Goal: Task Accomplishment & Management: Manage account settings

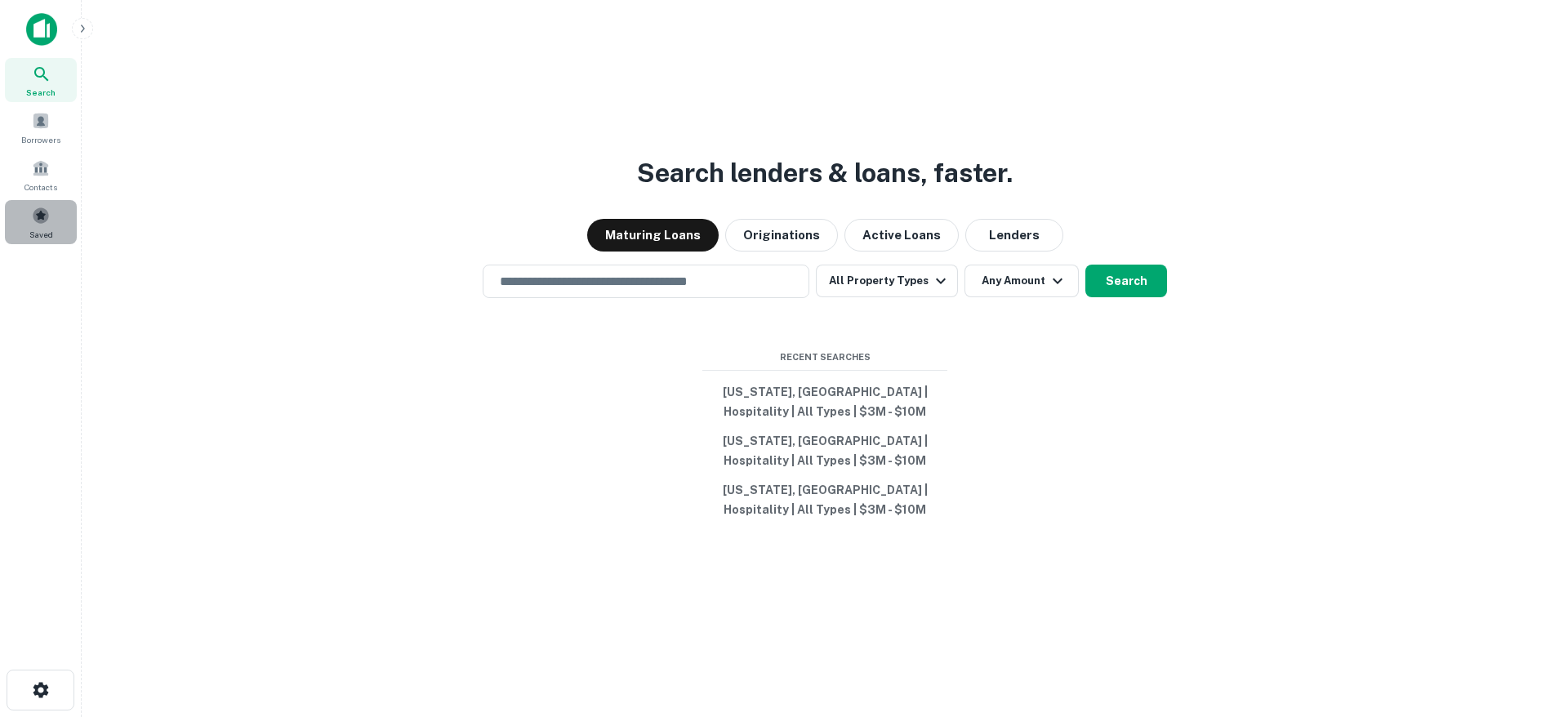
click at [34, 214] on span at bounding box center [40, 215] width 18 height 18
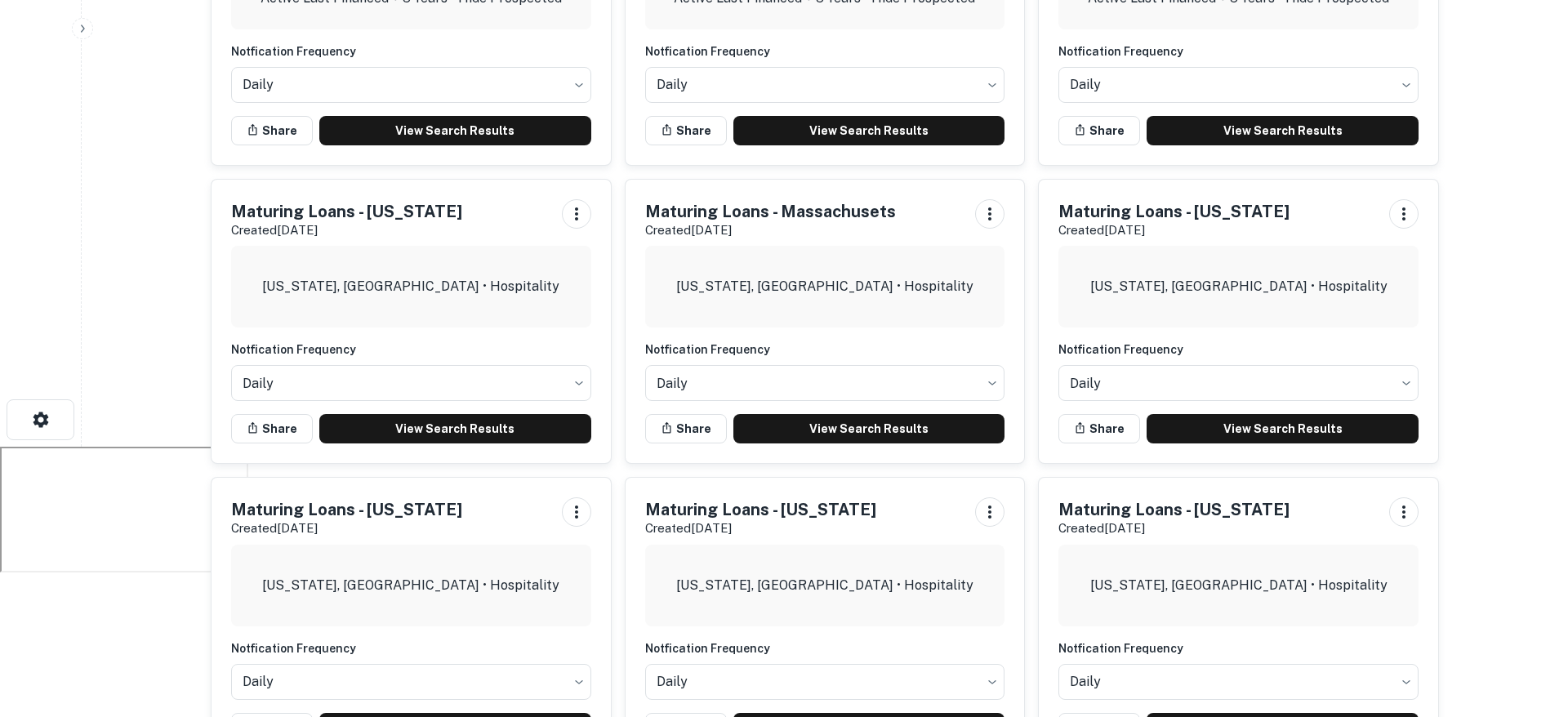
scroll to position [641, 0]
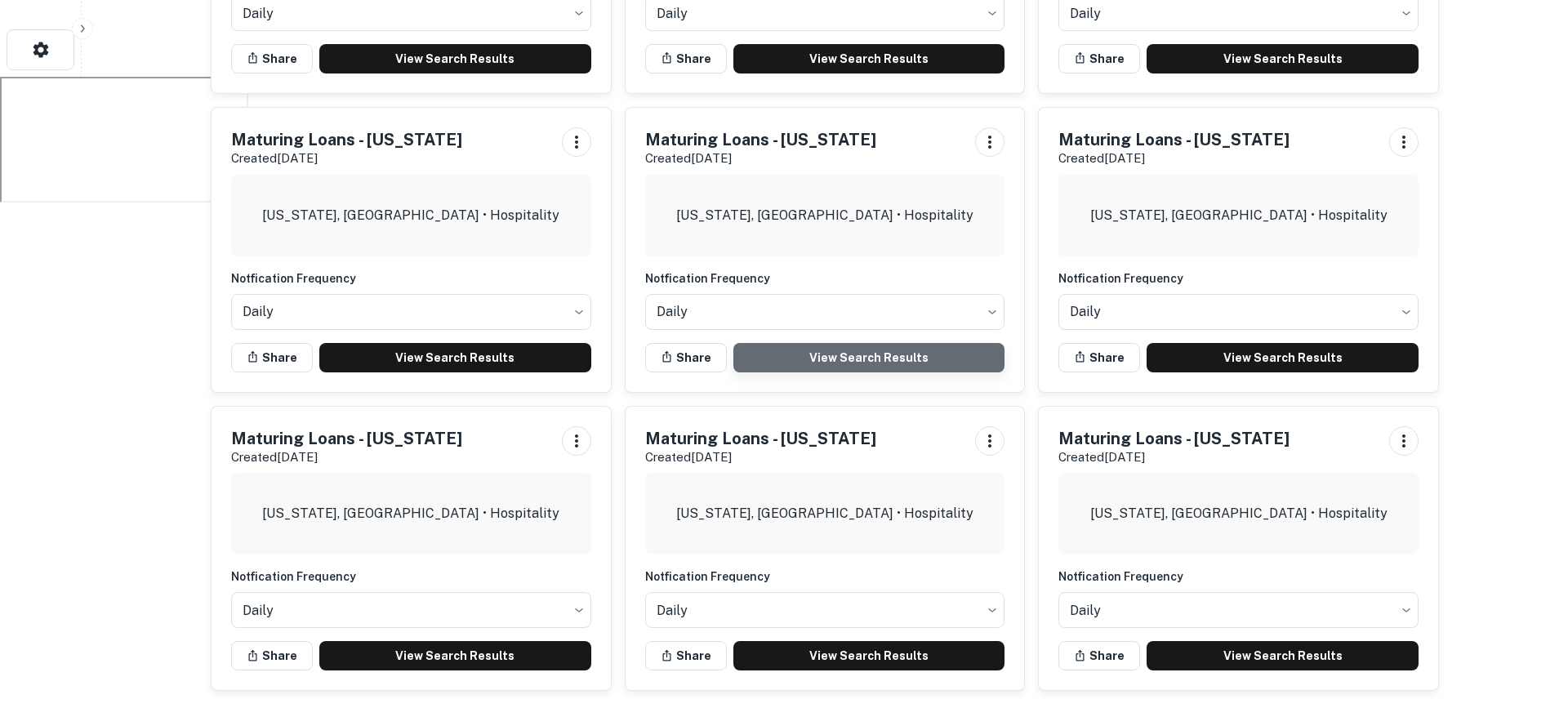
click at [911, 361] on link "View Search Results" at bounding box center [869, 357] width 272 height 29
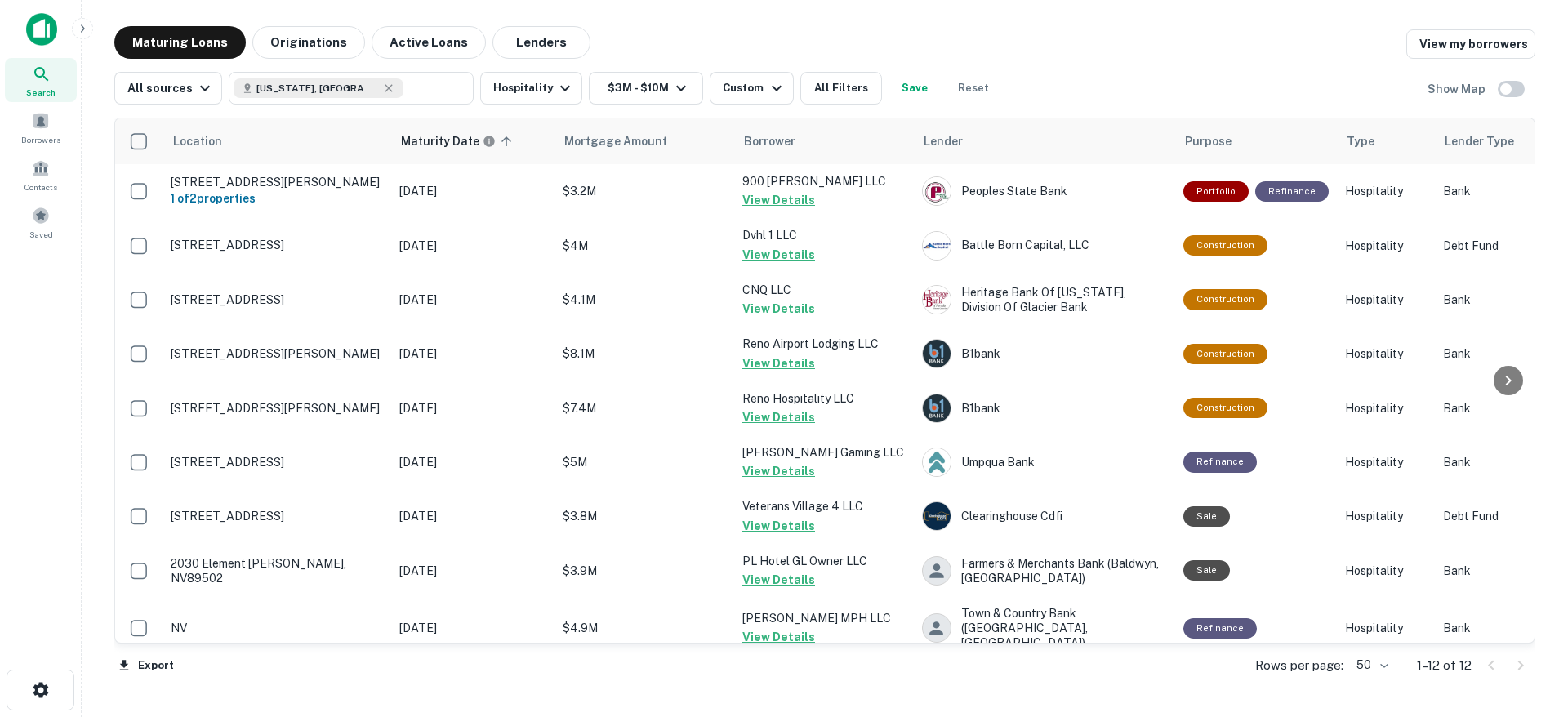
scroll to position [182, 0]
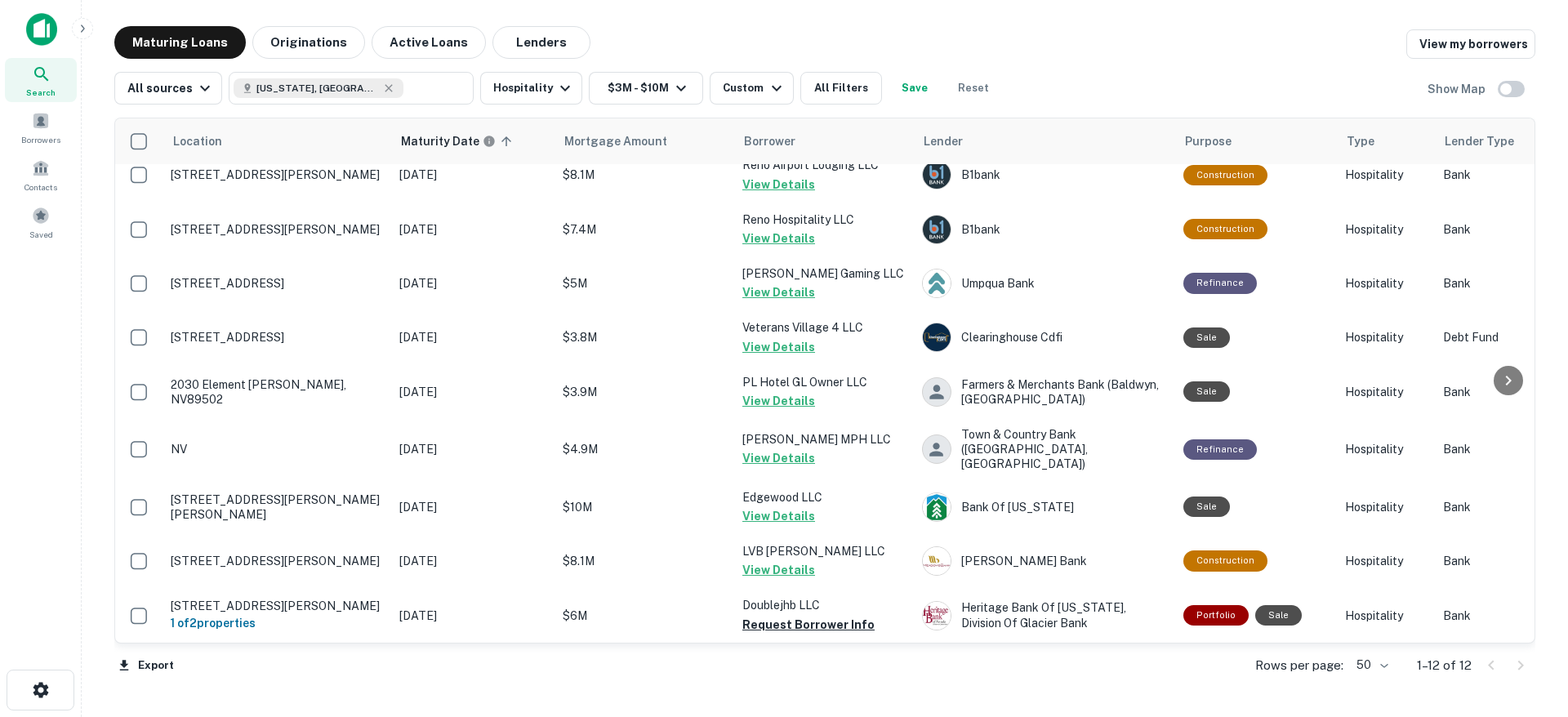
click at [1382, 665] on body "Search Borrowers Contacts Saved Maturing Loans Originations Active Loans Lender…" at bounding box center [784, 358] width 1568 height 717
click at [39, 227] on div at bounding box center [784, 358] width 1568 height 717
click at [30, 226] on div "Saved" at bounding box center [41, 222] width 72 height 44
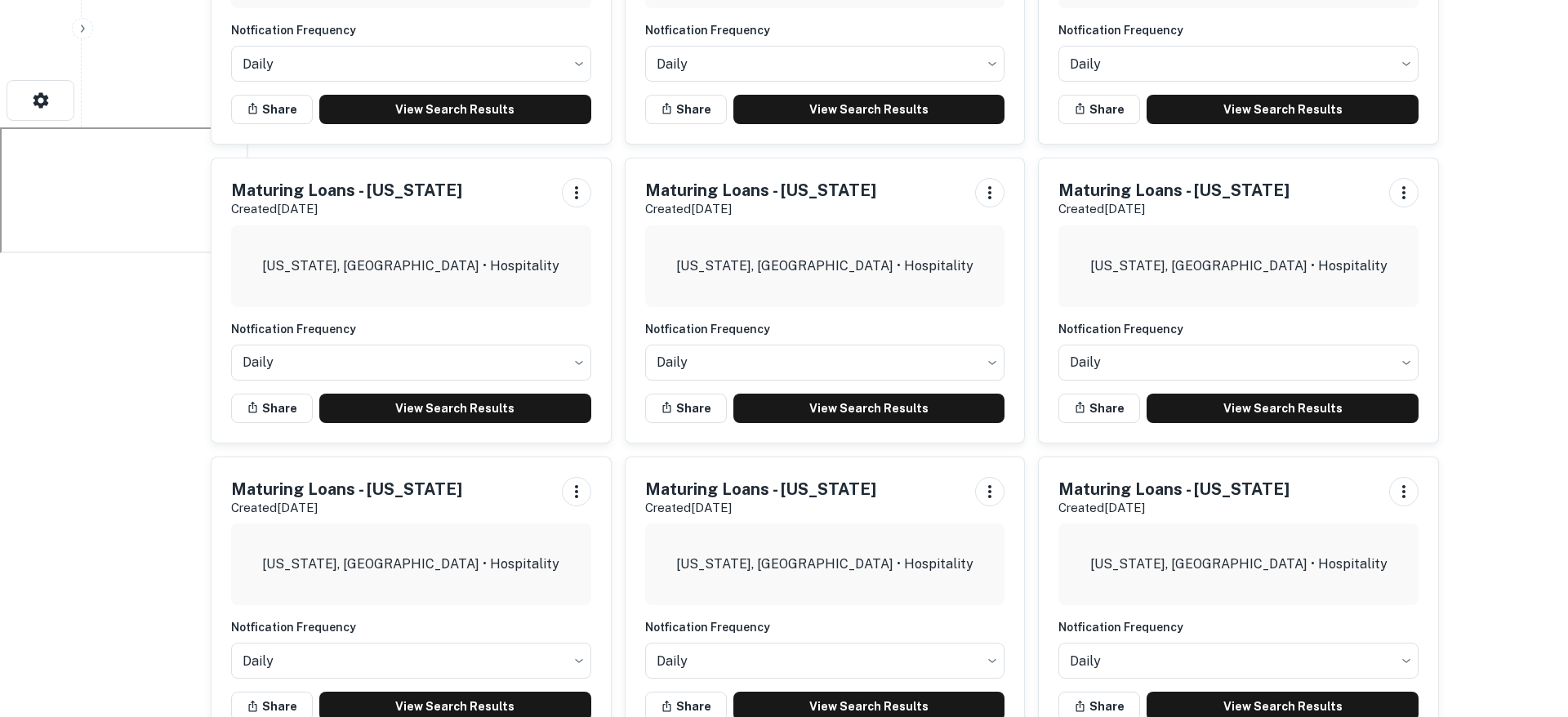
scroll to position [641, 0]
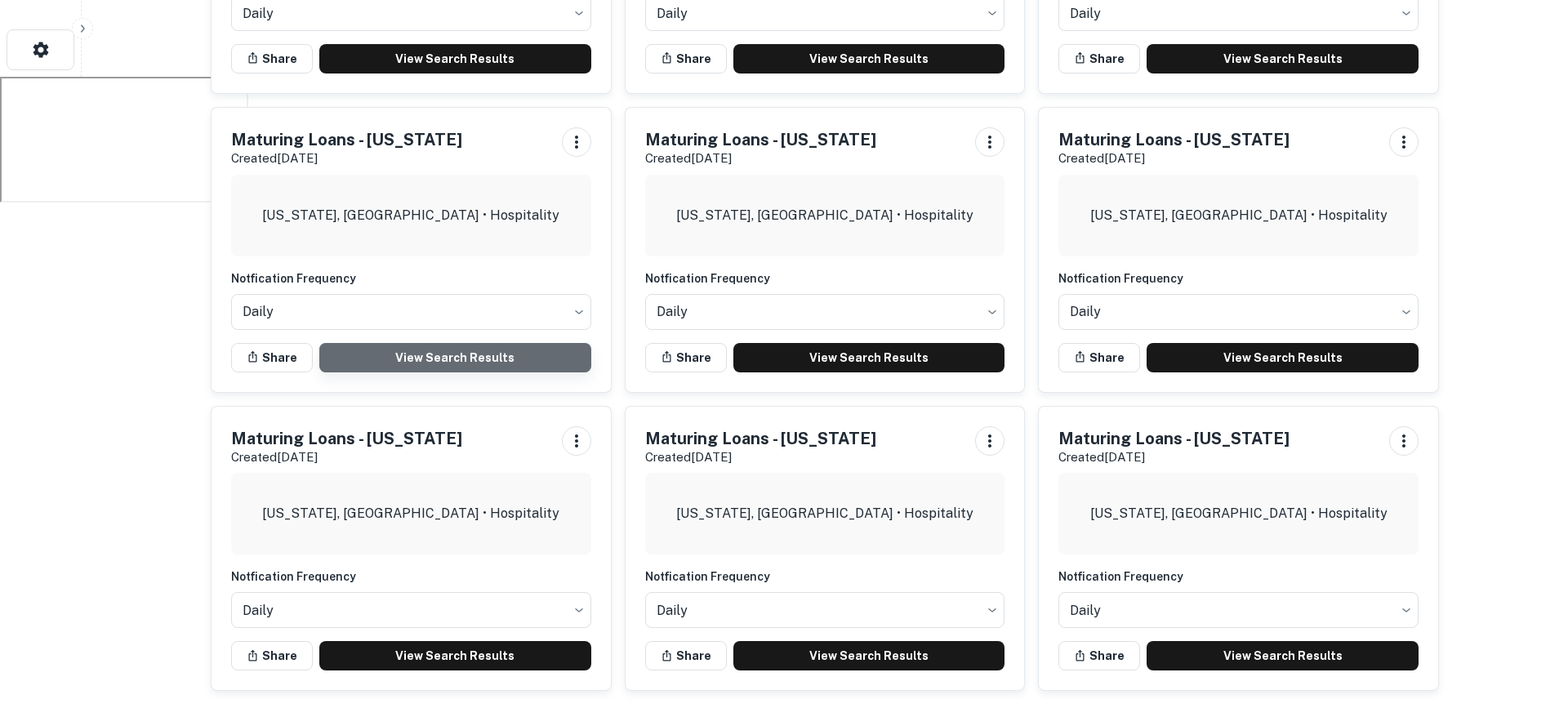
click at [462, 356] on link "View Search Results" at bounding box center [455, 357] width 272 height 29
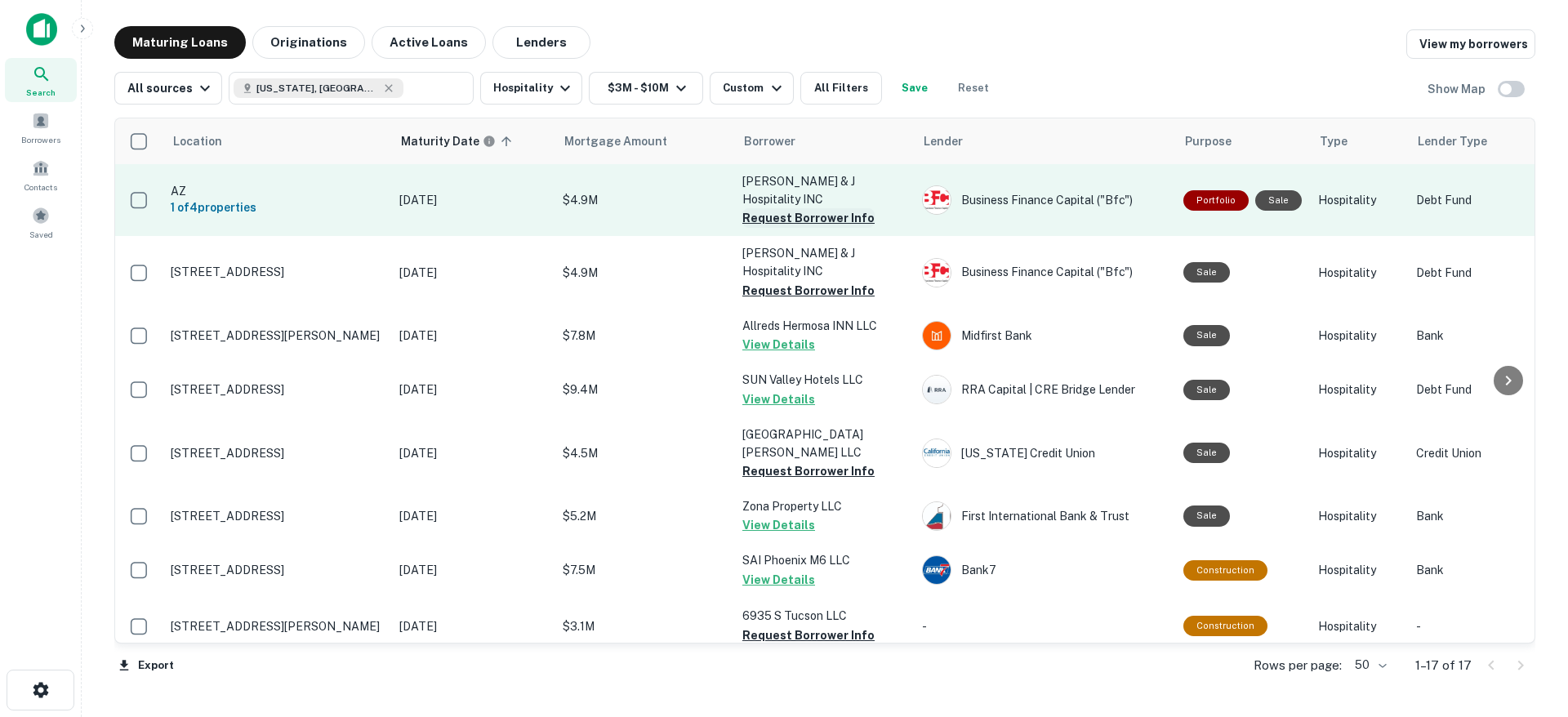
click at [822, 208] on button "Request Borrower Info" at bounding box center [809, 217] width 132 height 19
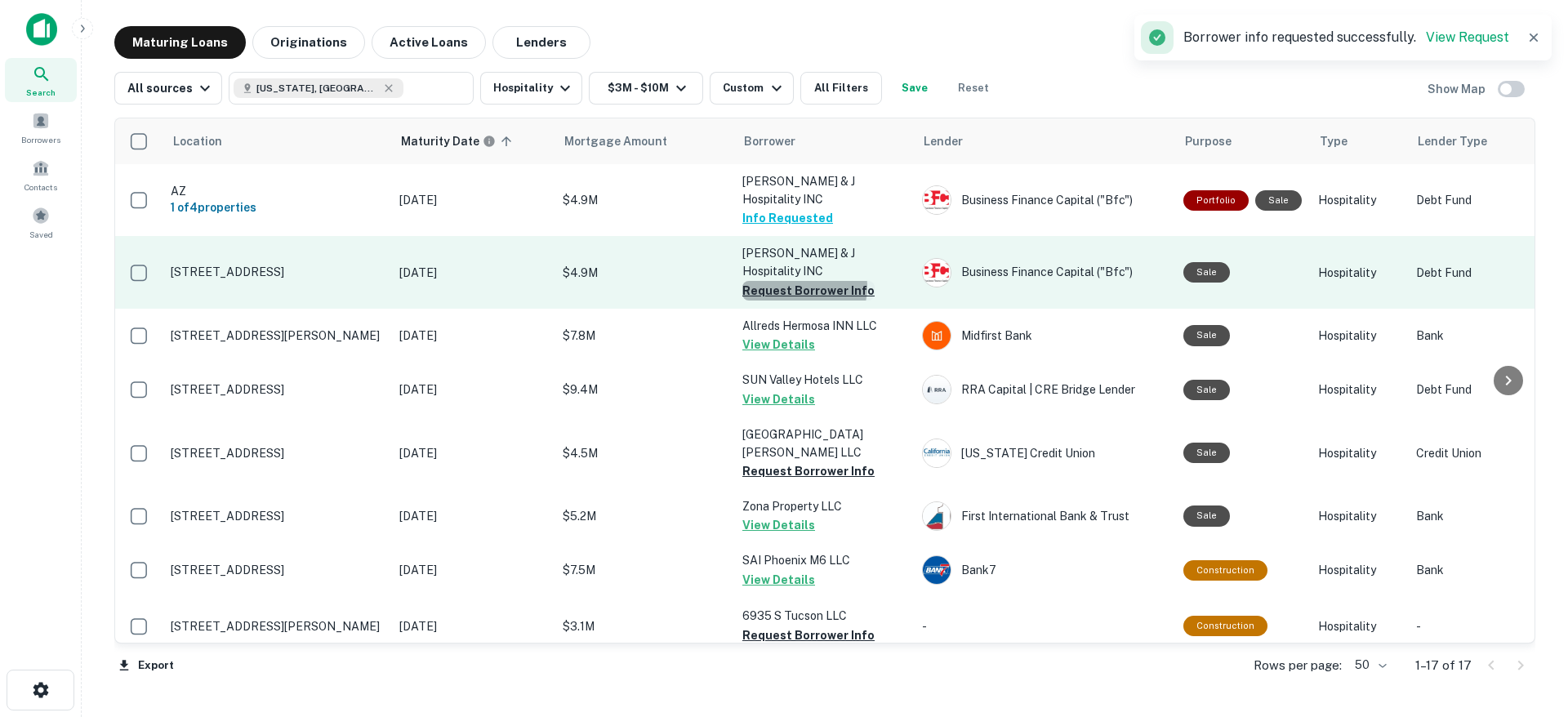
click at [796, 281] on button "Request Borrower Info" at bounding box center [809, 290] width 132 height 19
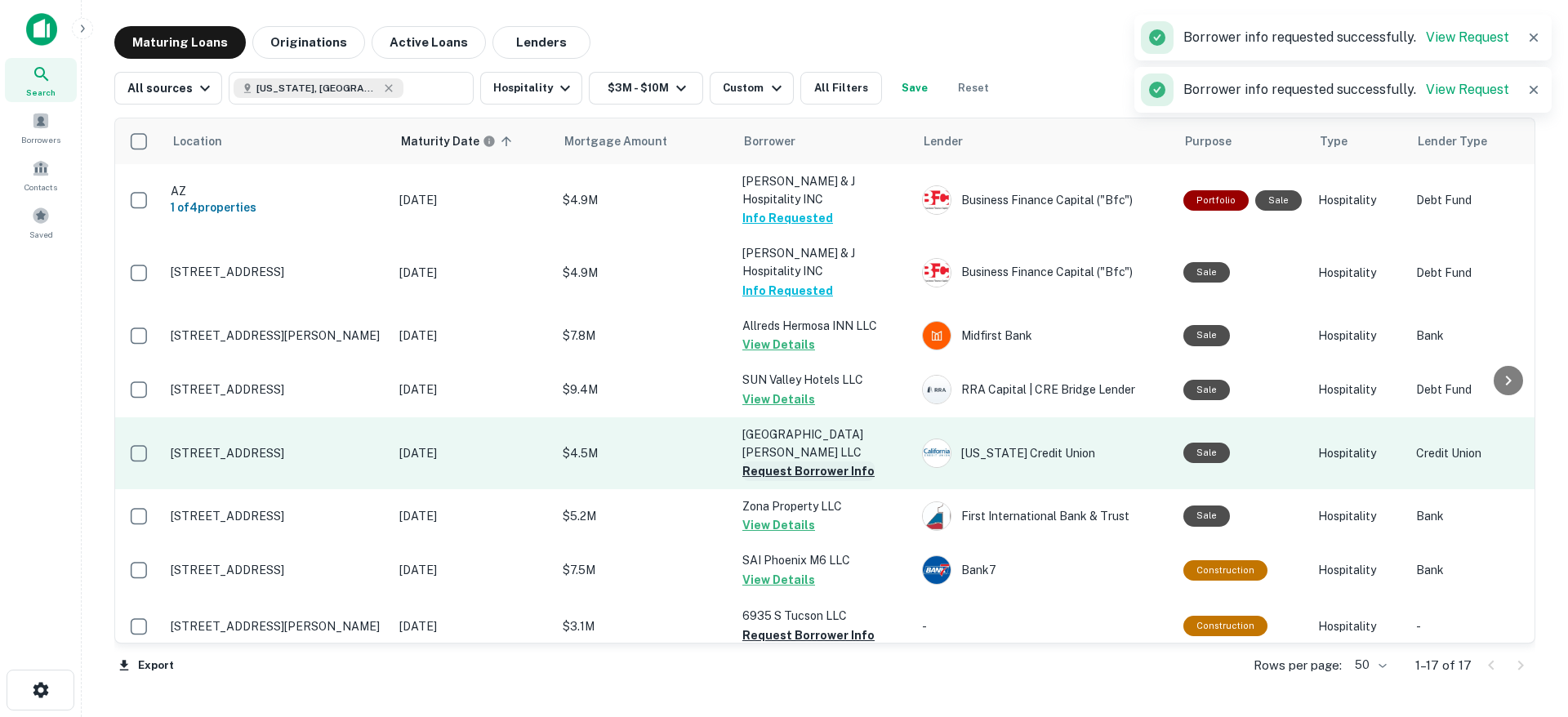
click at [789, 461] on button "Request Borrower Info" at bounding box center [809, 470] width 132 height 19
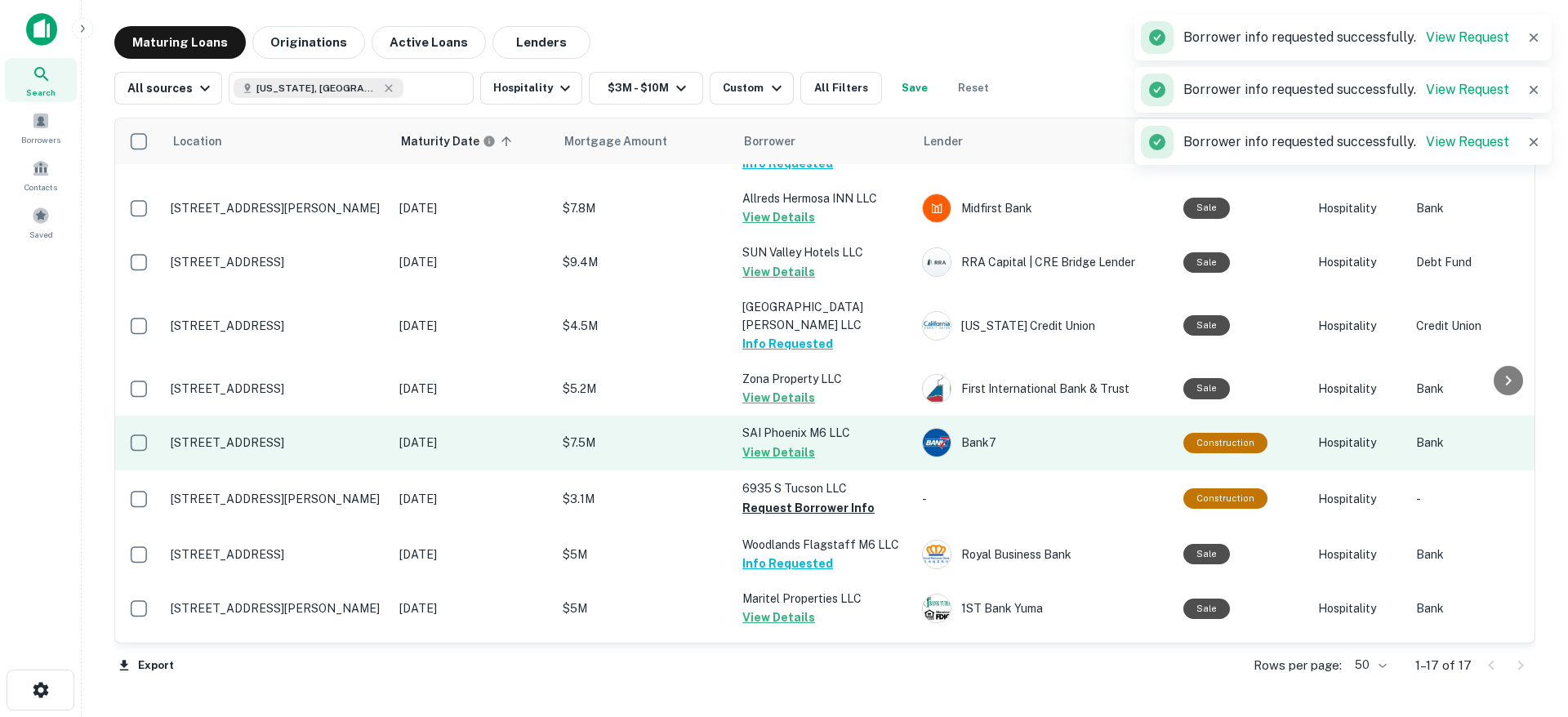
scroll to position [221, 0]
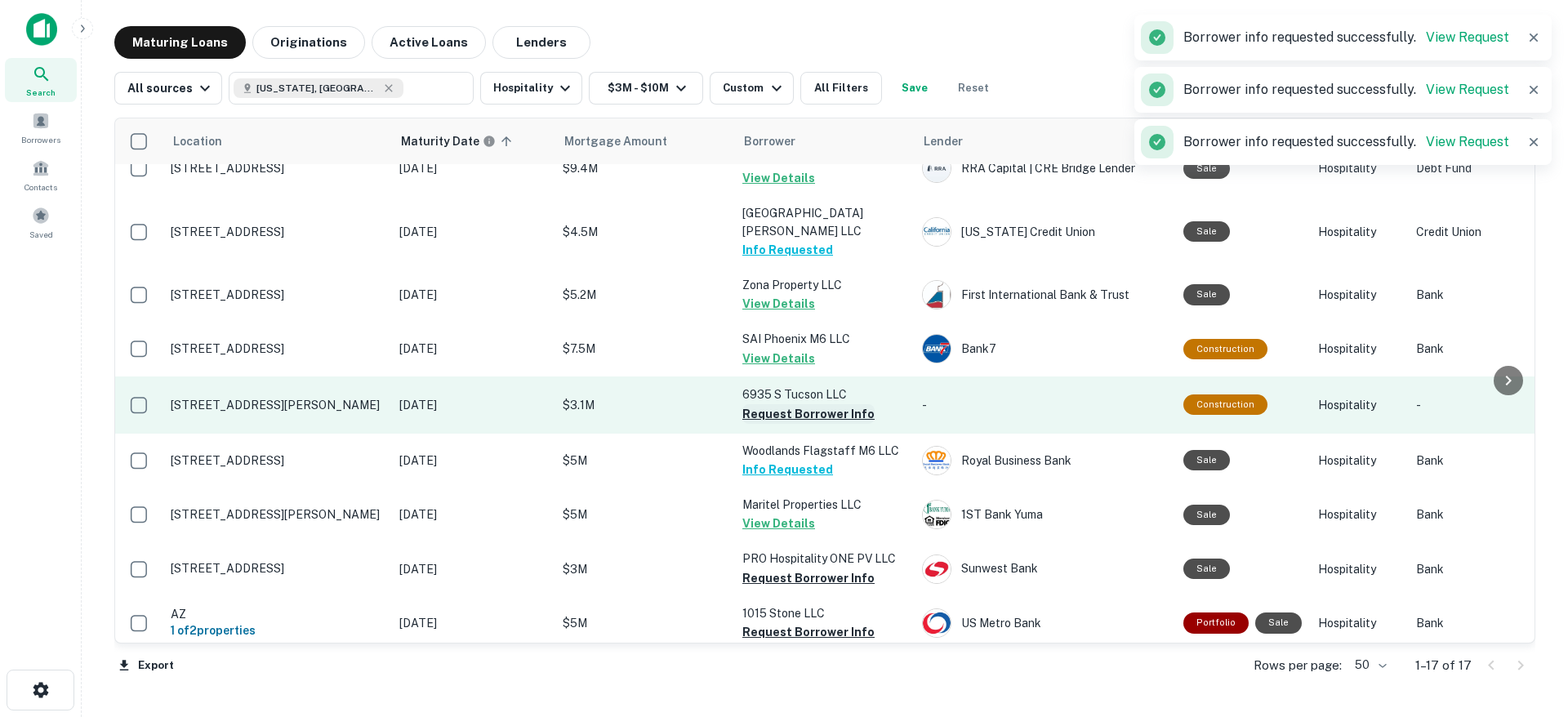
click at [807, 404] on button "Request Borrower Info" at bounding box center [809, 413] width 132 height 19
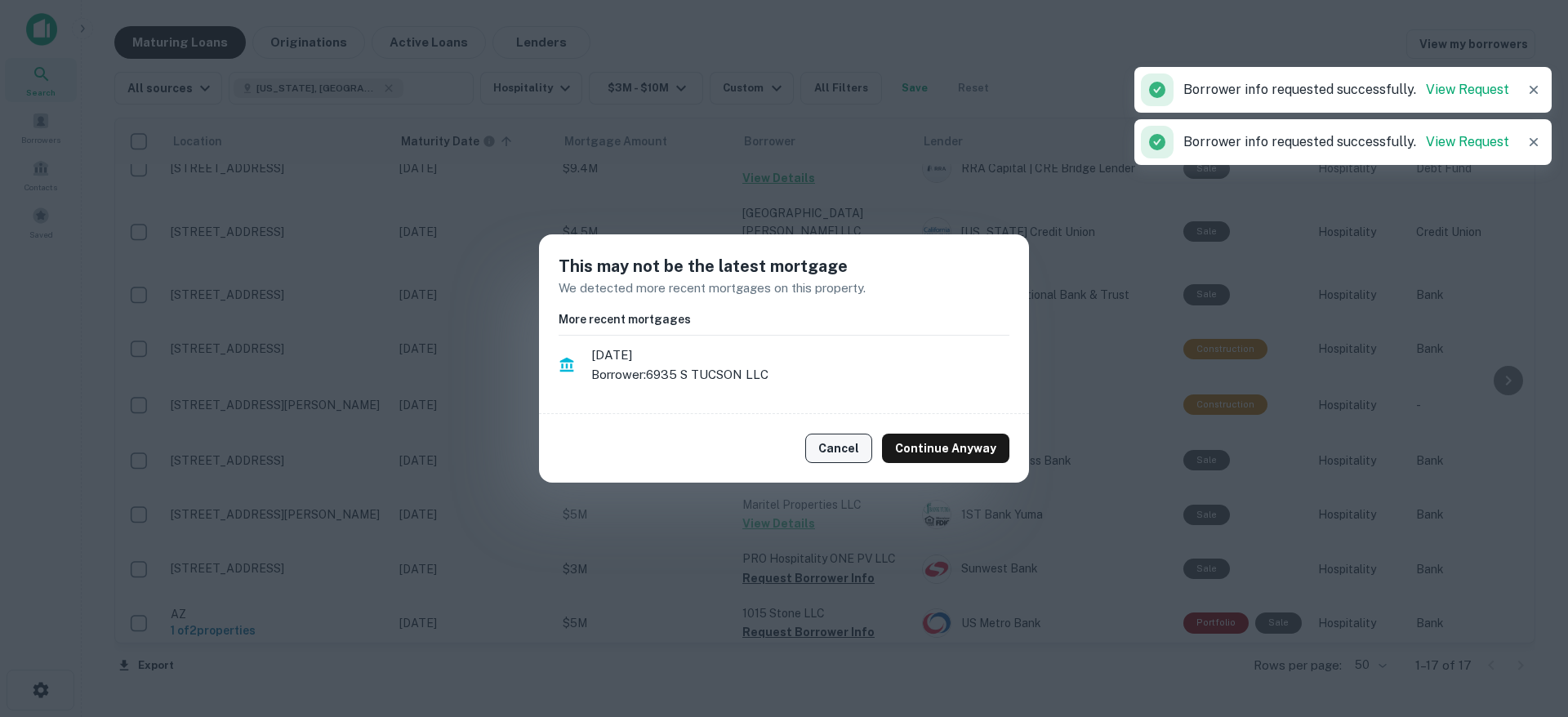
click at [836, 446] on button "Cancel" at bounding box center [839, 448] width 67 height 29
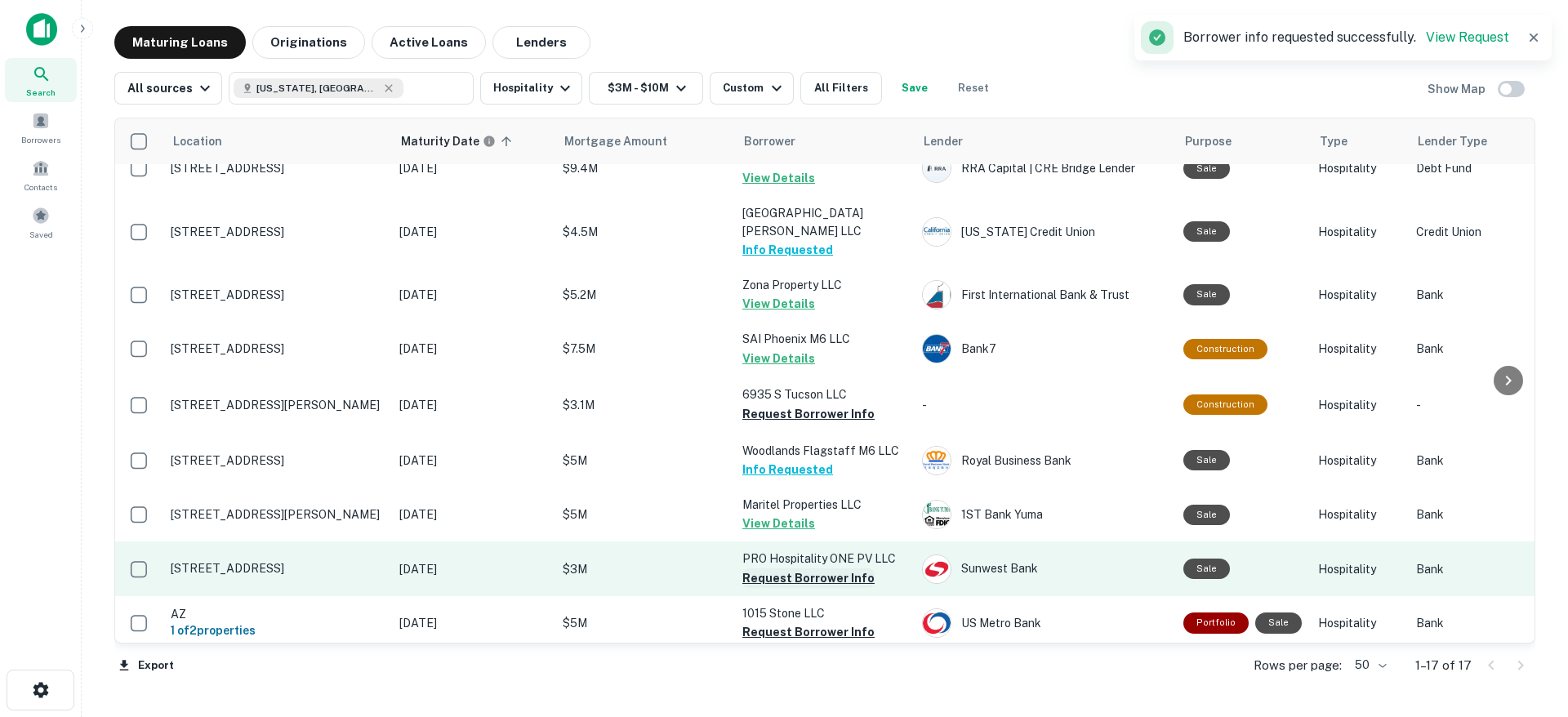
click at [812, 569] on button "Request Borrower Info" at bounding box center [809, 578] width 132 height 19
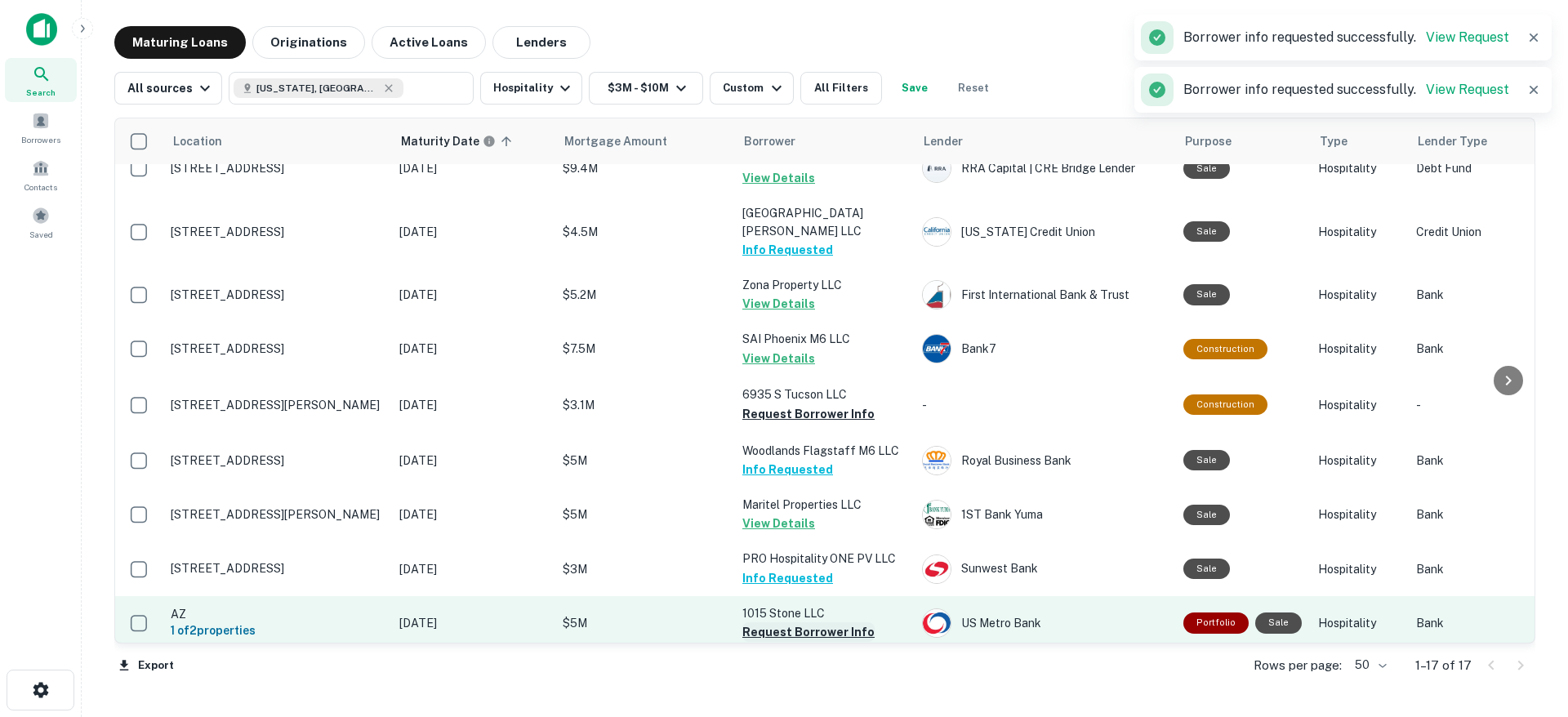
click at [811, 622] on button "Request Borrower Info" at bounding box center [809, 631] width 132 height 19
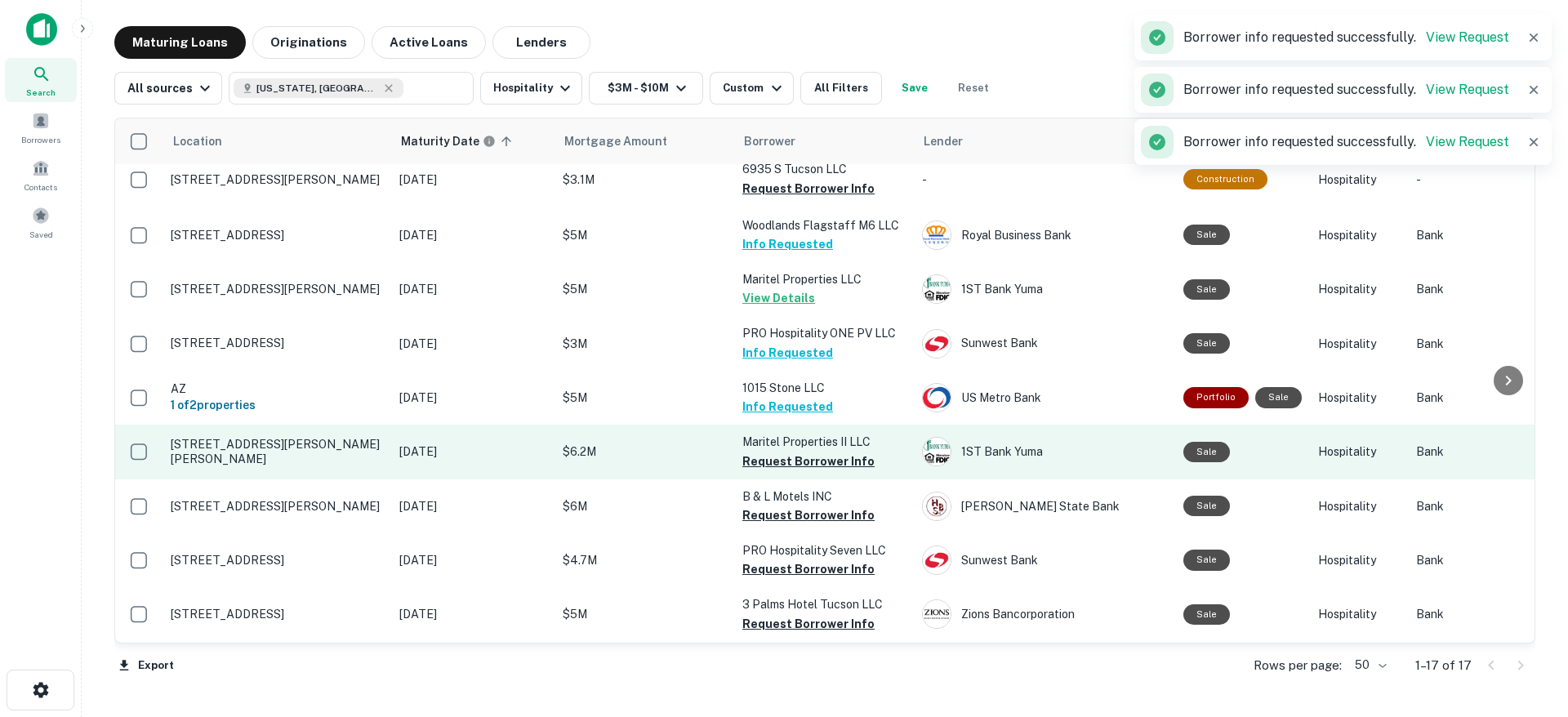
scroll to position [464, 0]
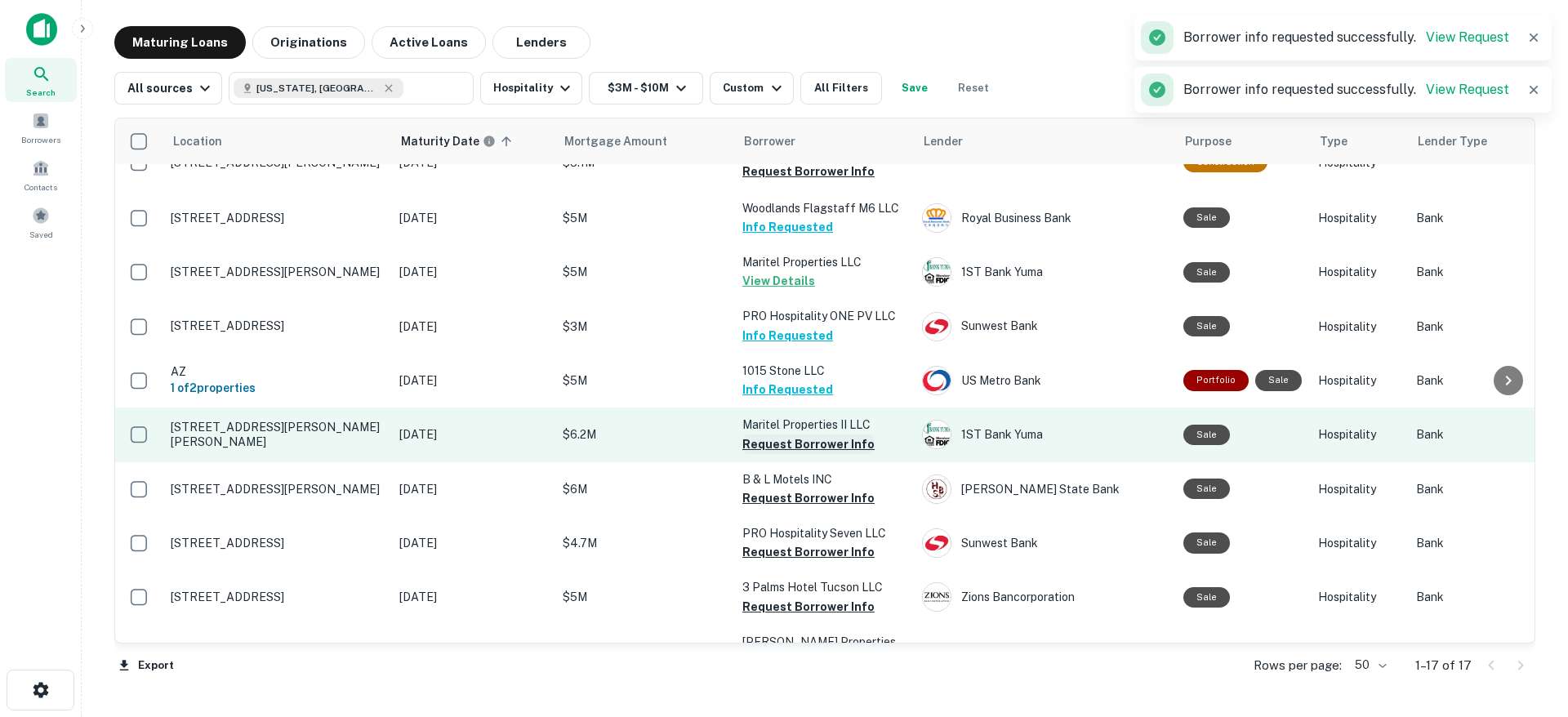
click at [805, 434] on button "Request Borrower Info" at bounding box center [809, 444] width 132 height 19
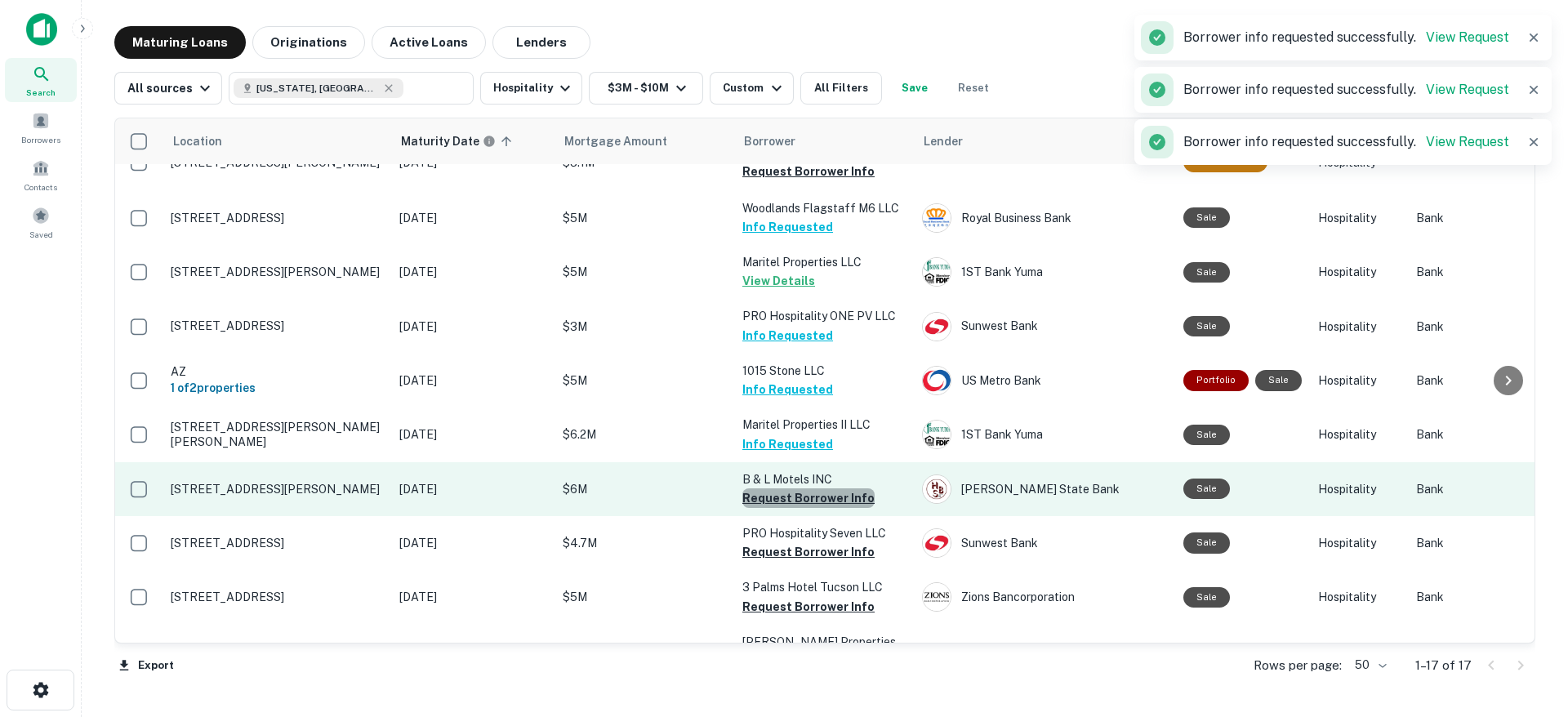
click at [809, 489] on button "Request Borrower Info" at bounding box center [809, 498] width 132 height 19
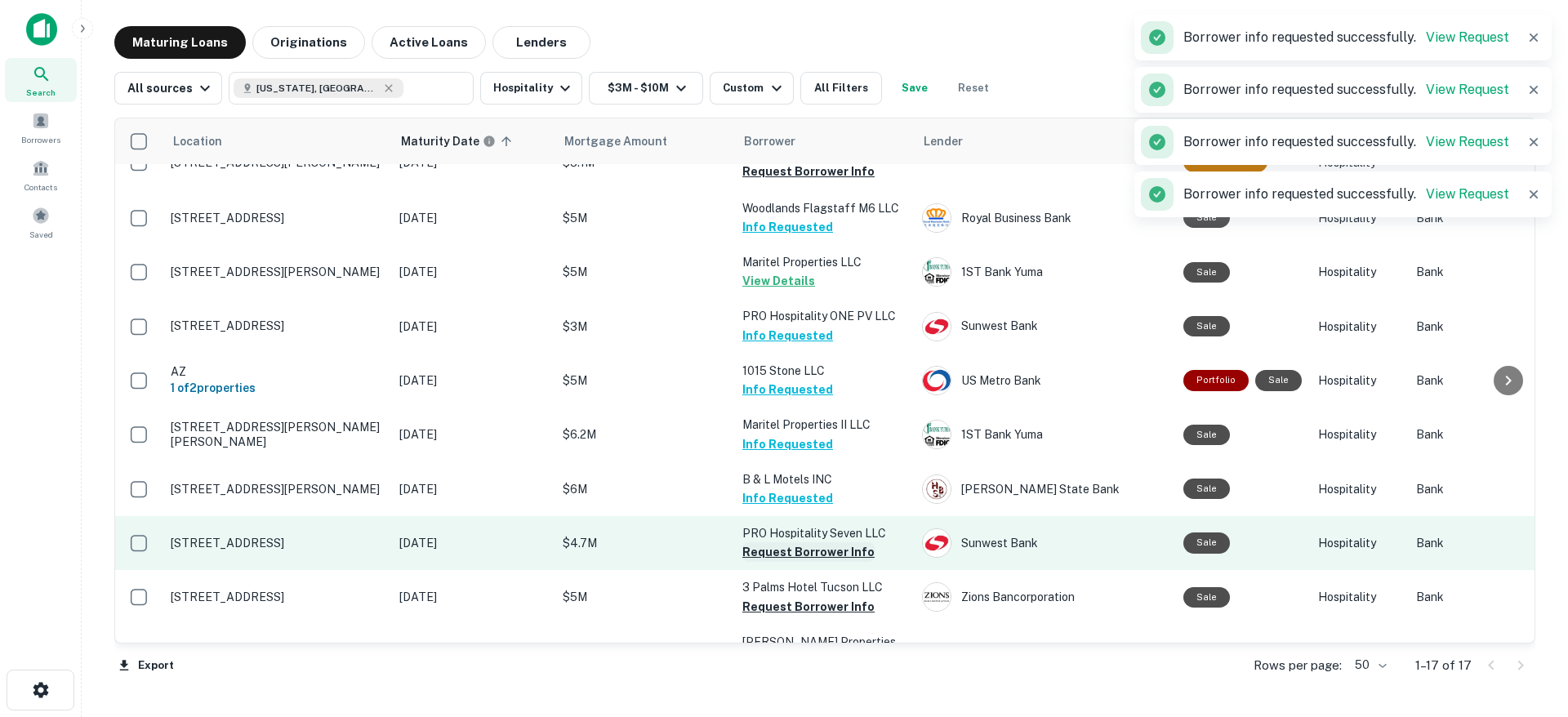
click at [803, 543] on button "Request Borrower Info" at bounding box center [809, 552] width 132 height 19
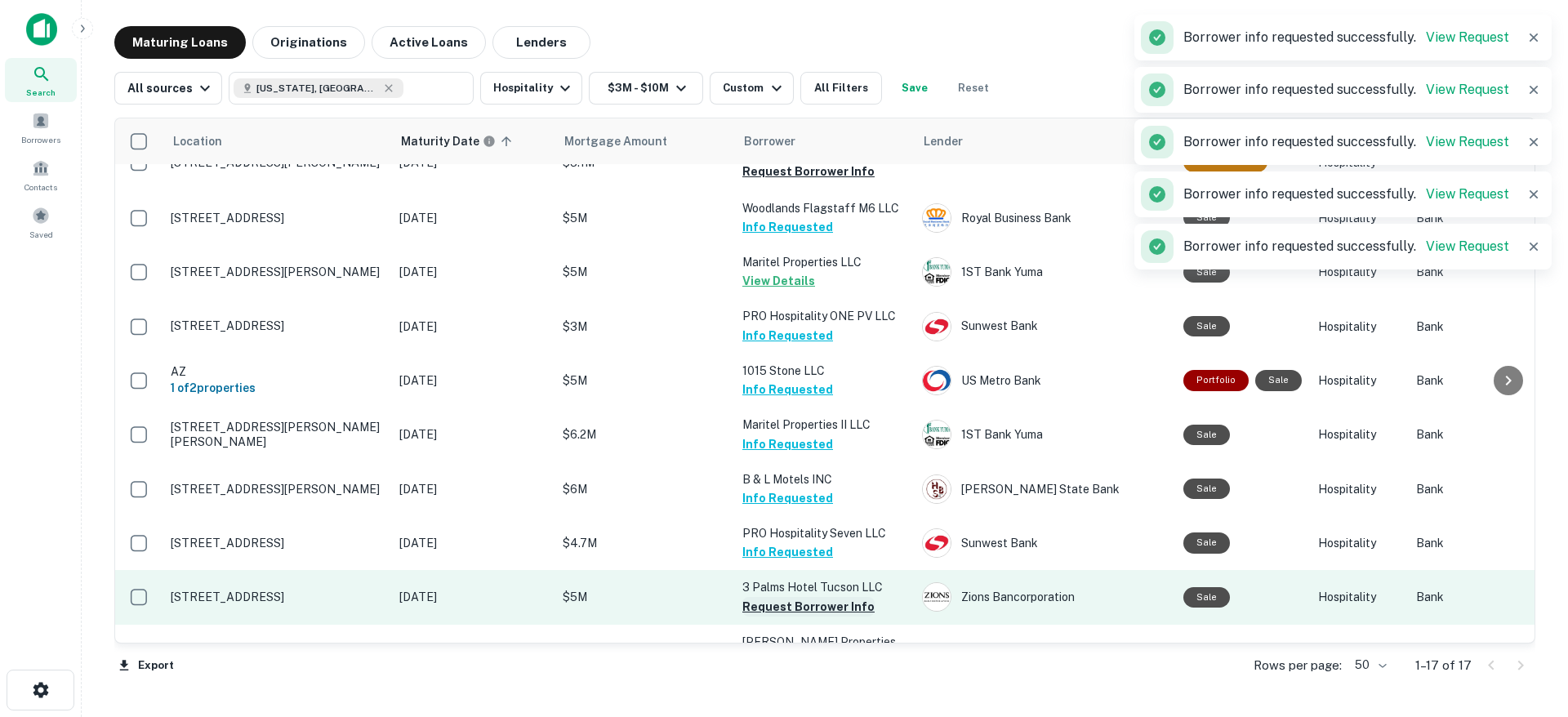
click at [804, 597] on button "Request Borrower Info" at bounding box center [809, 606] width 132 height 19
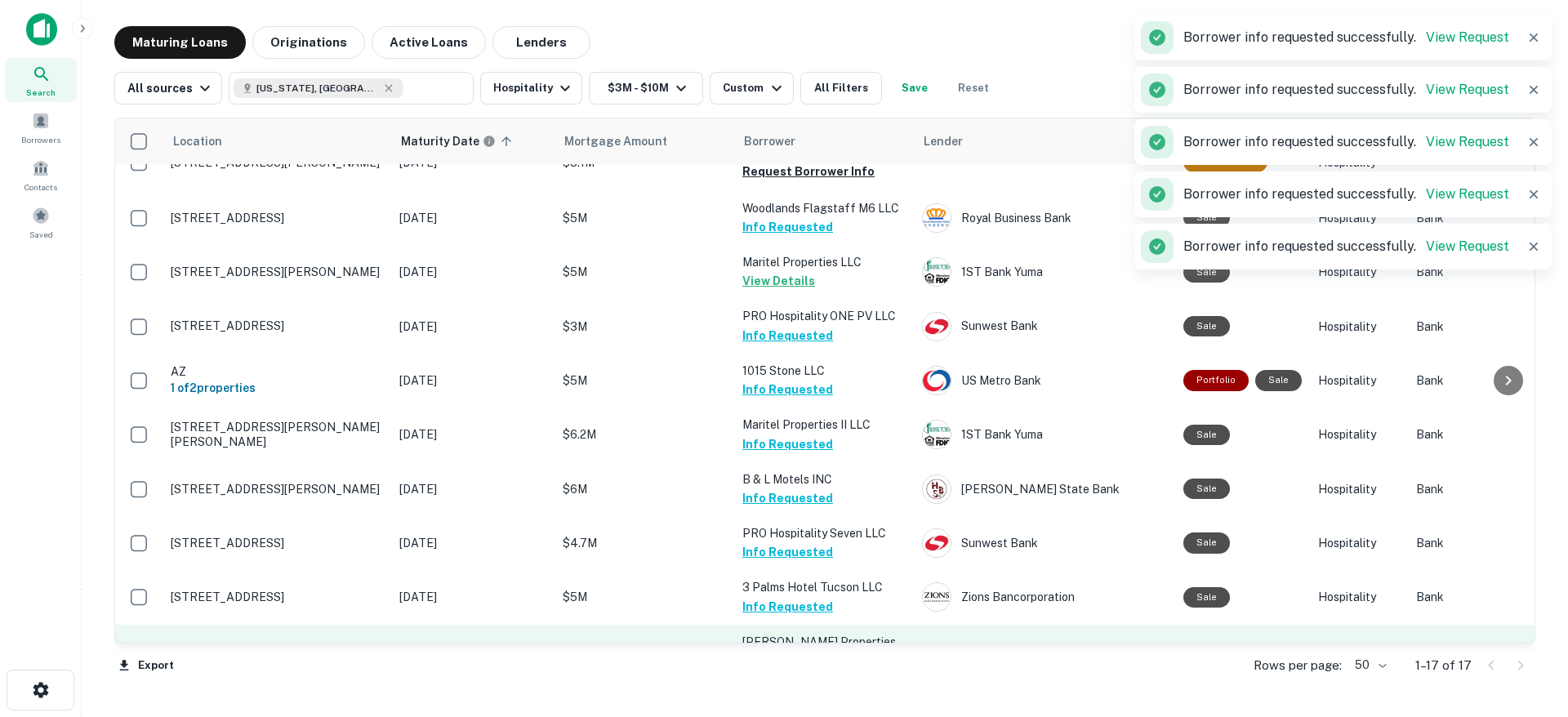
click at [801, 669] on button "Request Borrower Info" at bounding box center [809, 678] width 132 height 19
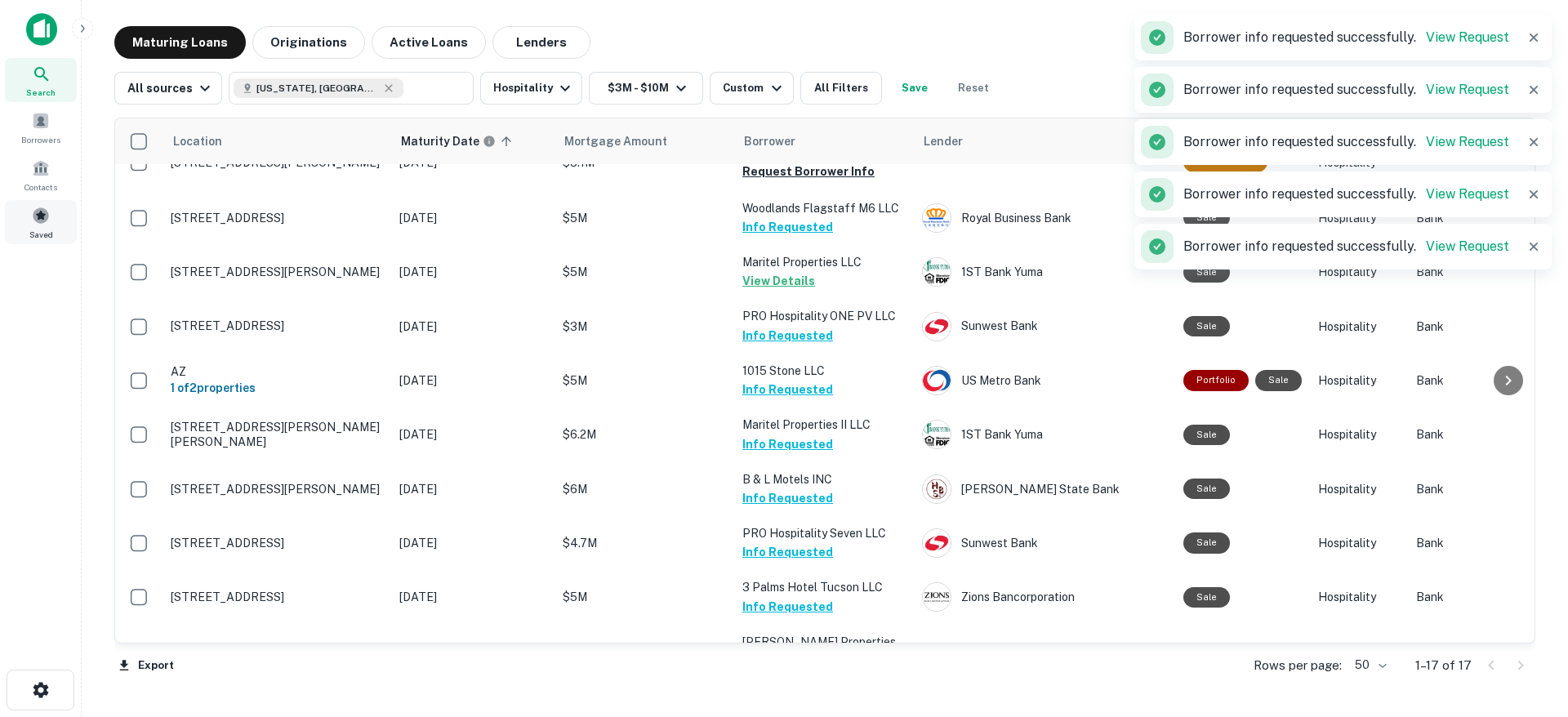
click at [53, 221] on div "Saved" at bounding box center [41, 222] width 72 height 44
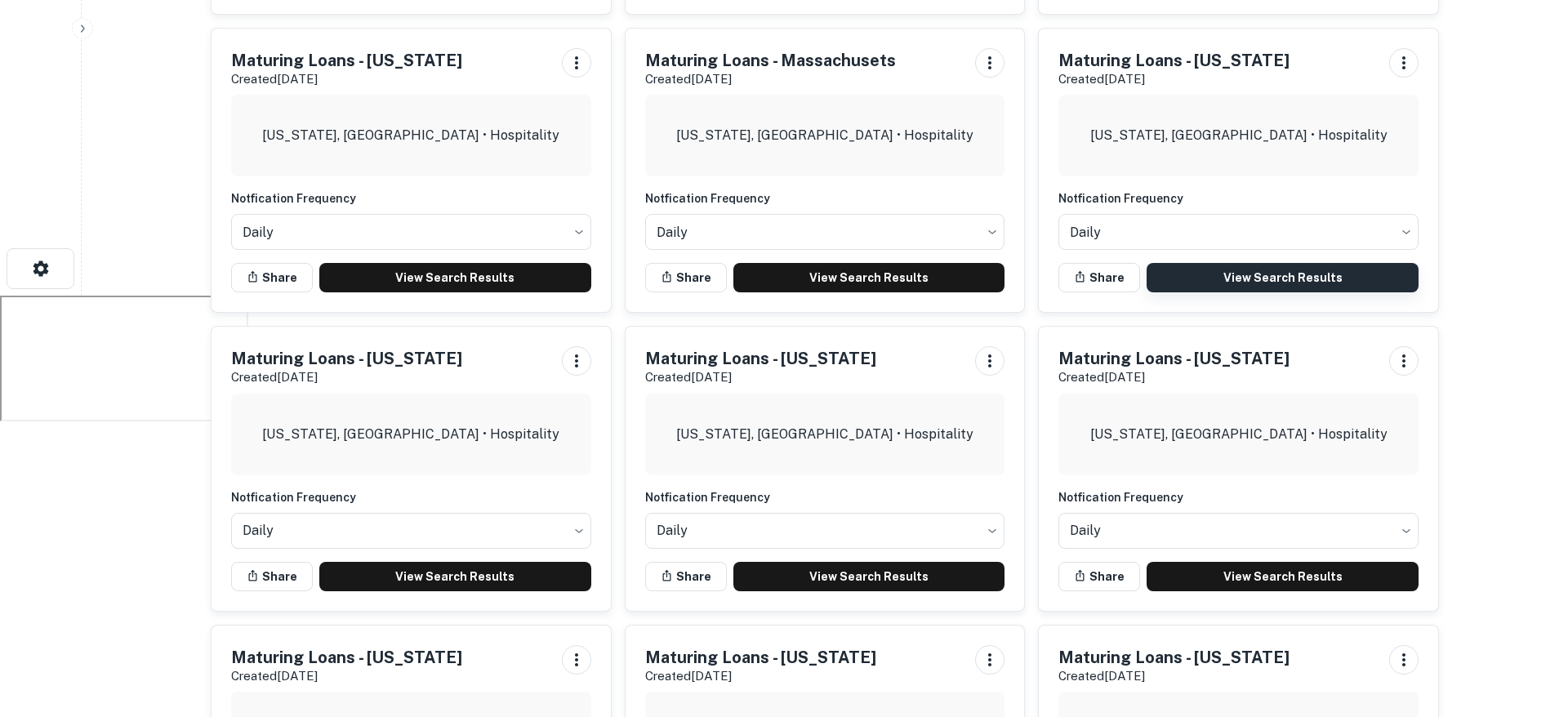
scroll to position [421, 0]
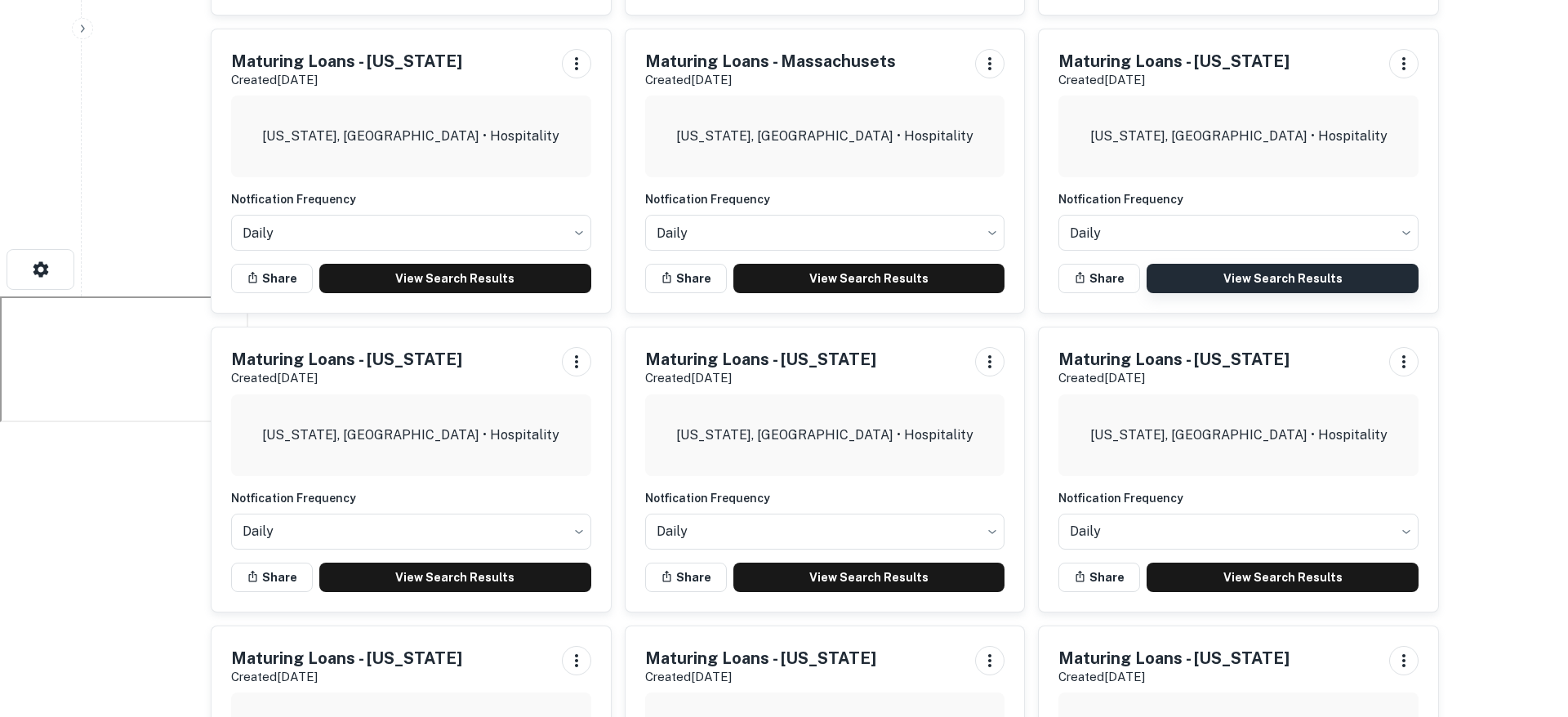
click at [1256, 275] on link "View Search Results" at bounding box center [1282, 278] width 272 height 29
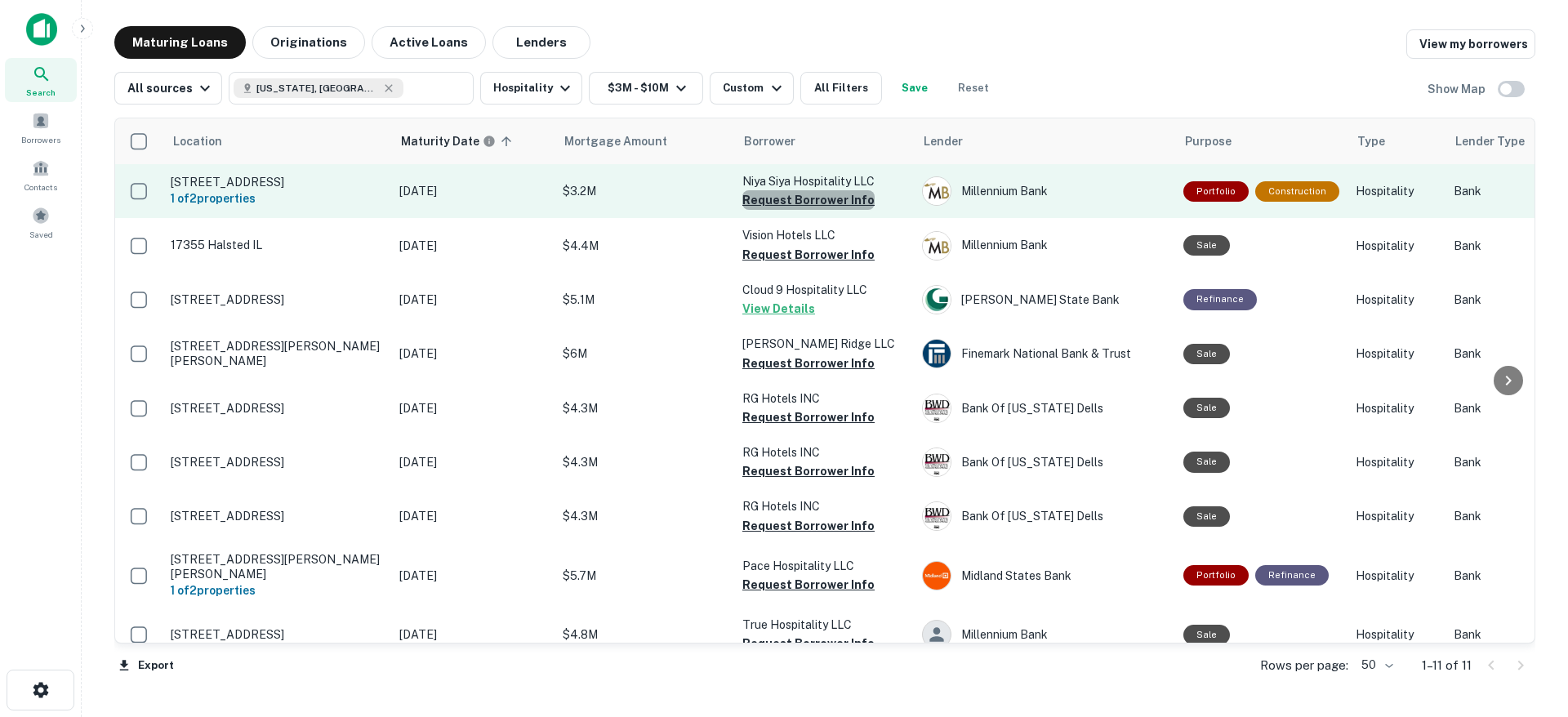
click at [810, 203] on button "Request Borrower Info" at bounding box center [809, 200] width 132 height 19
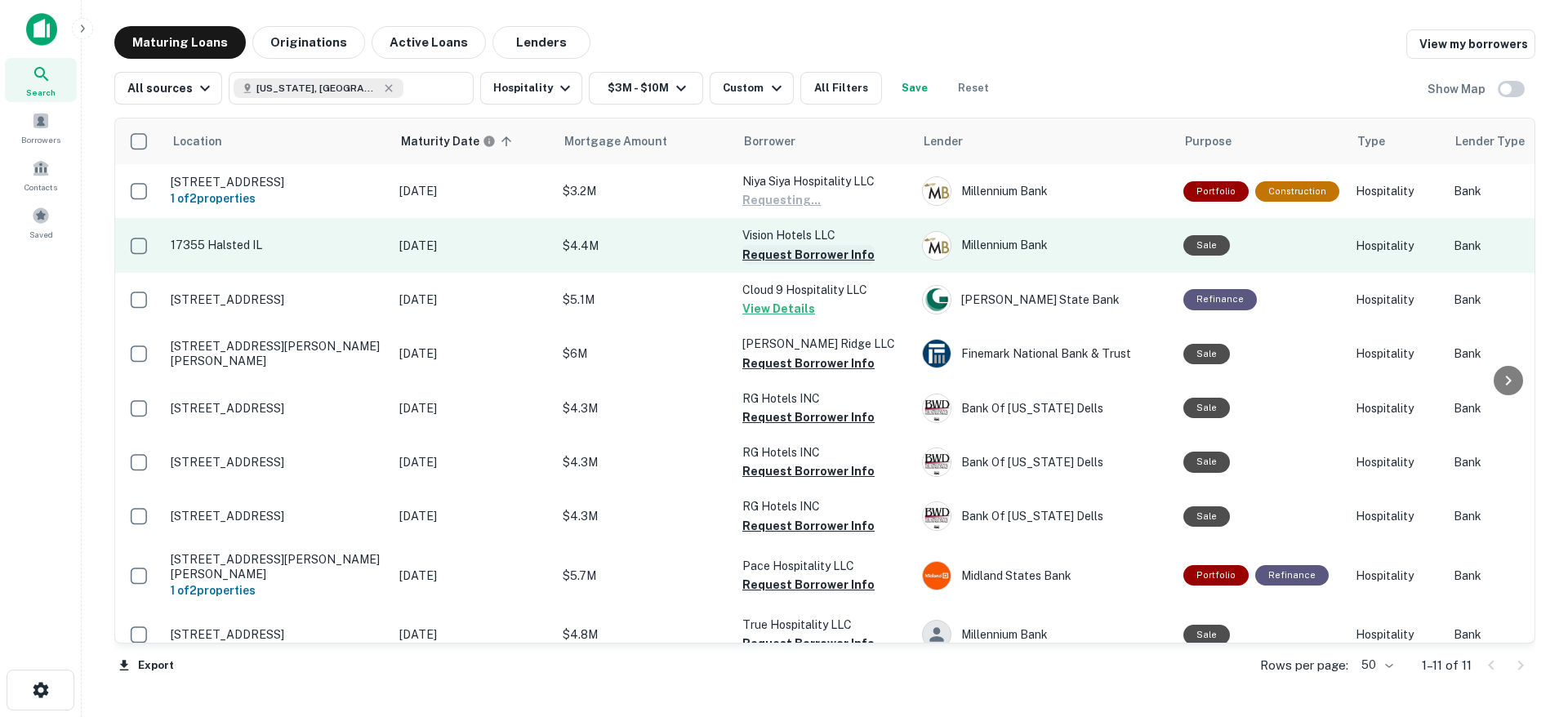
click at [814, 252] on button "Request Borrower Info" at bounding box center [809, 254] width 132 height 19
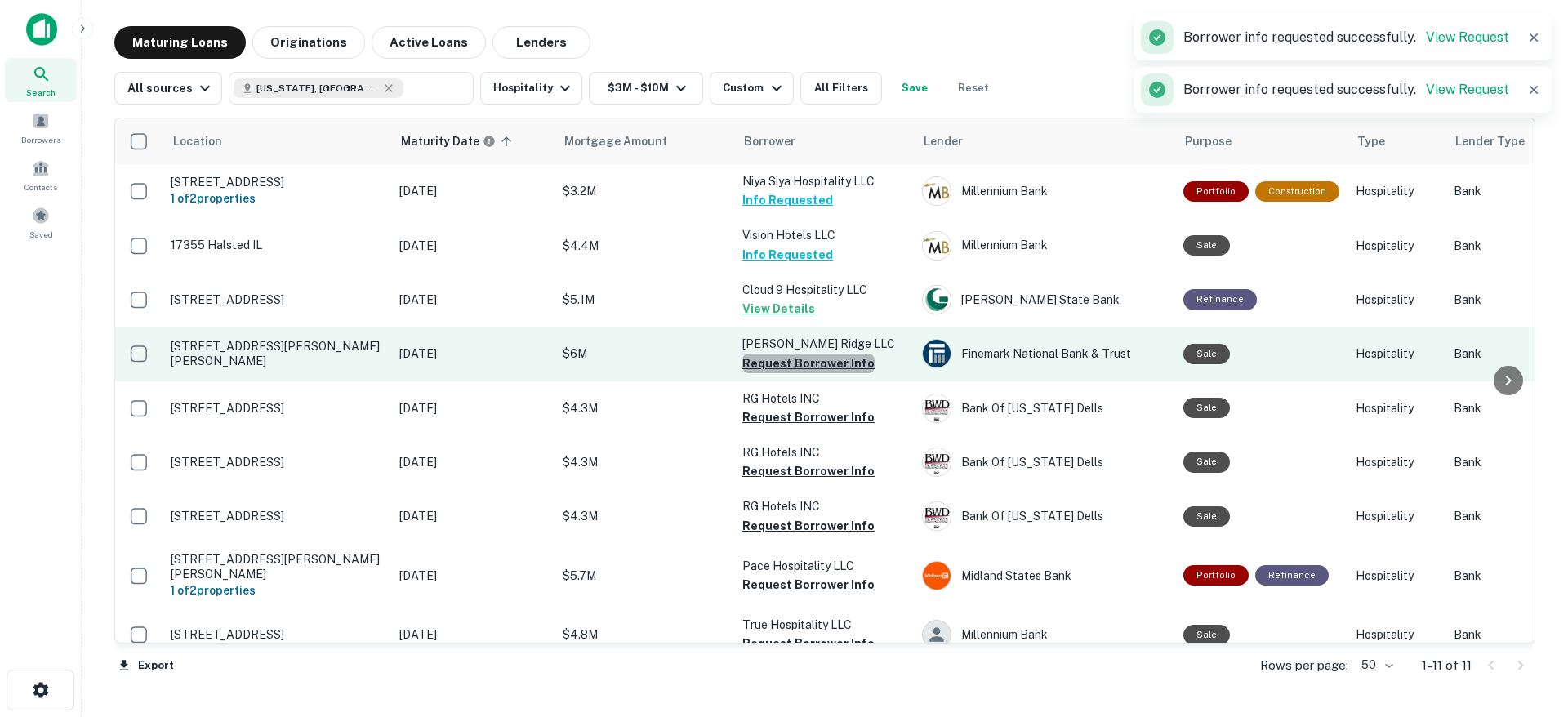
drag, startPoint x: 812, startPoint y: 364, endPoint x: 810, endPoint y: 377, distance: 13.2
click at [812, 364] on button "Request Borrower Info" at bounding box center [809, 363] width 132 height 19
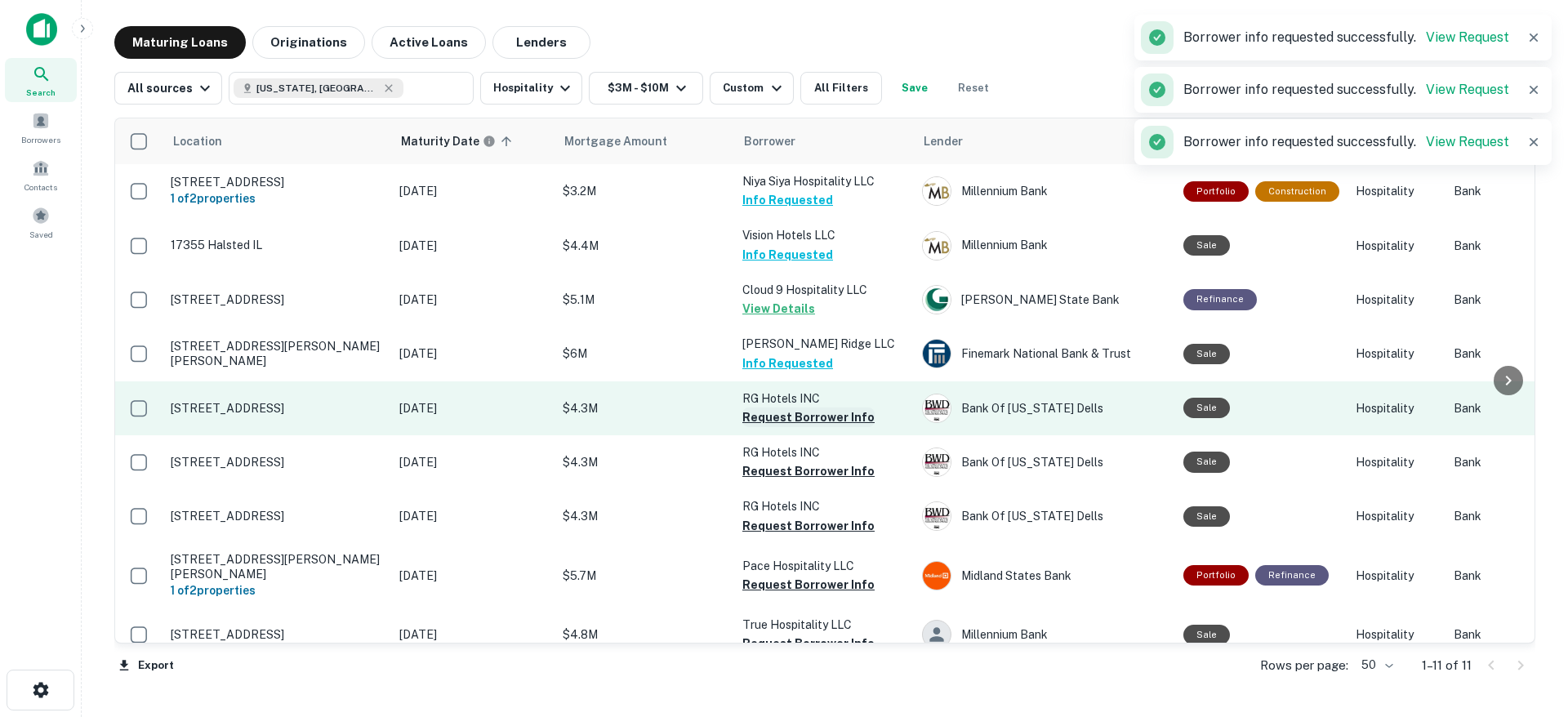
click at [802, 421] on button "Request Borrower Info" at bounding box center [809, 417] width 132 height 19
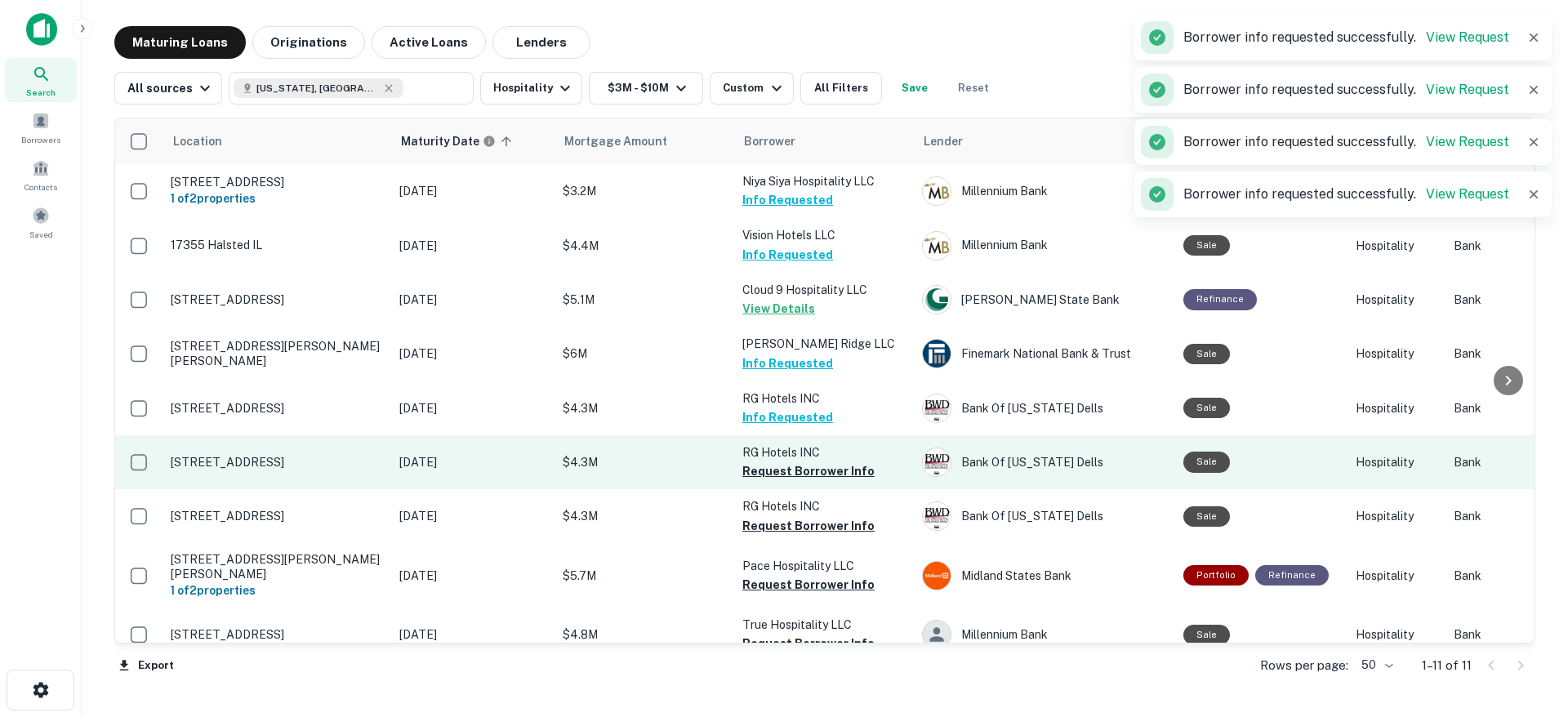
click at [800, 474] on button "Request Borrower Info" at bounding box center [809, 470] width 132 height 19
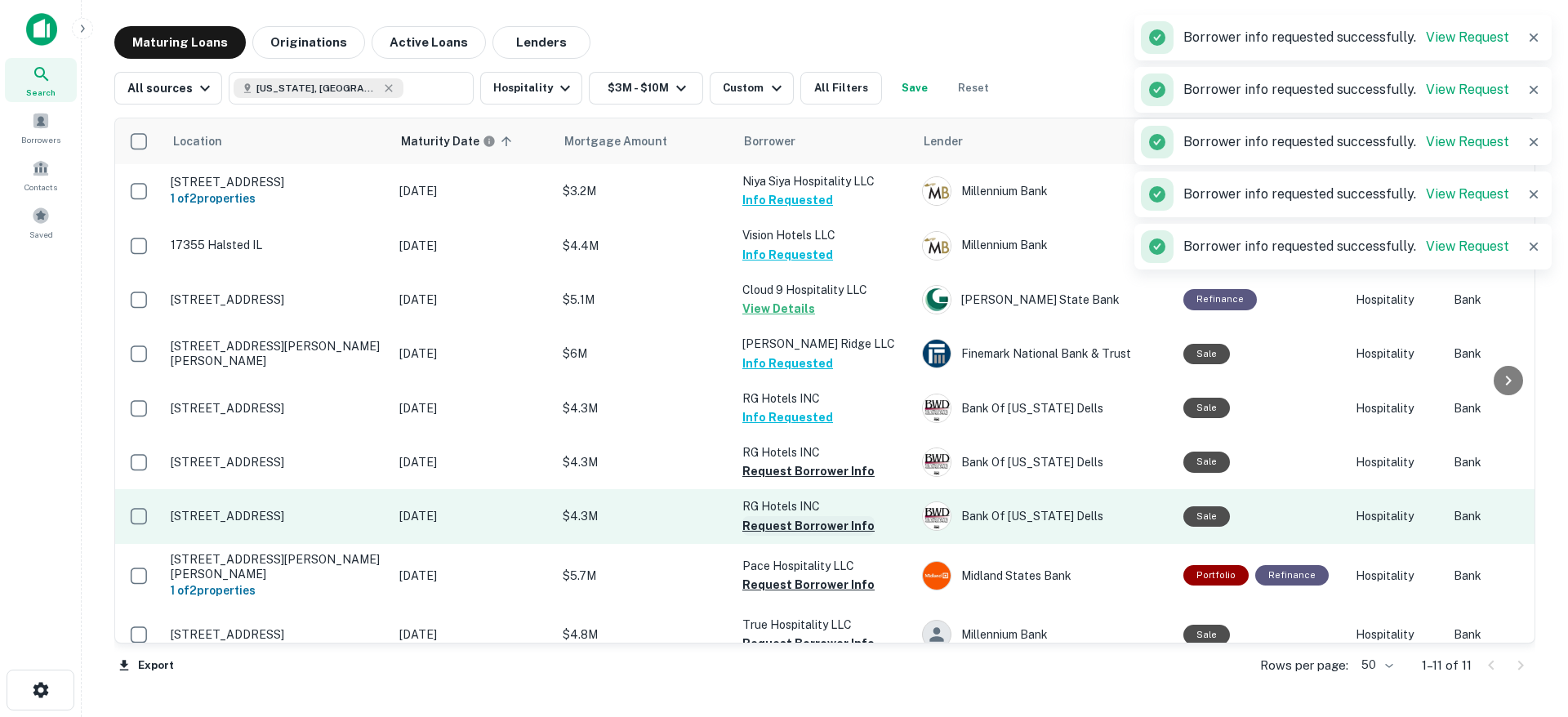
click at [795, 532] on button "Request Borrower Info" at bounding box center [809, 526] width 132 height 19
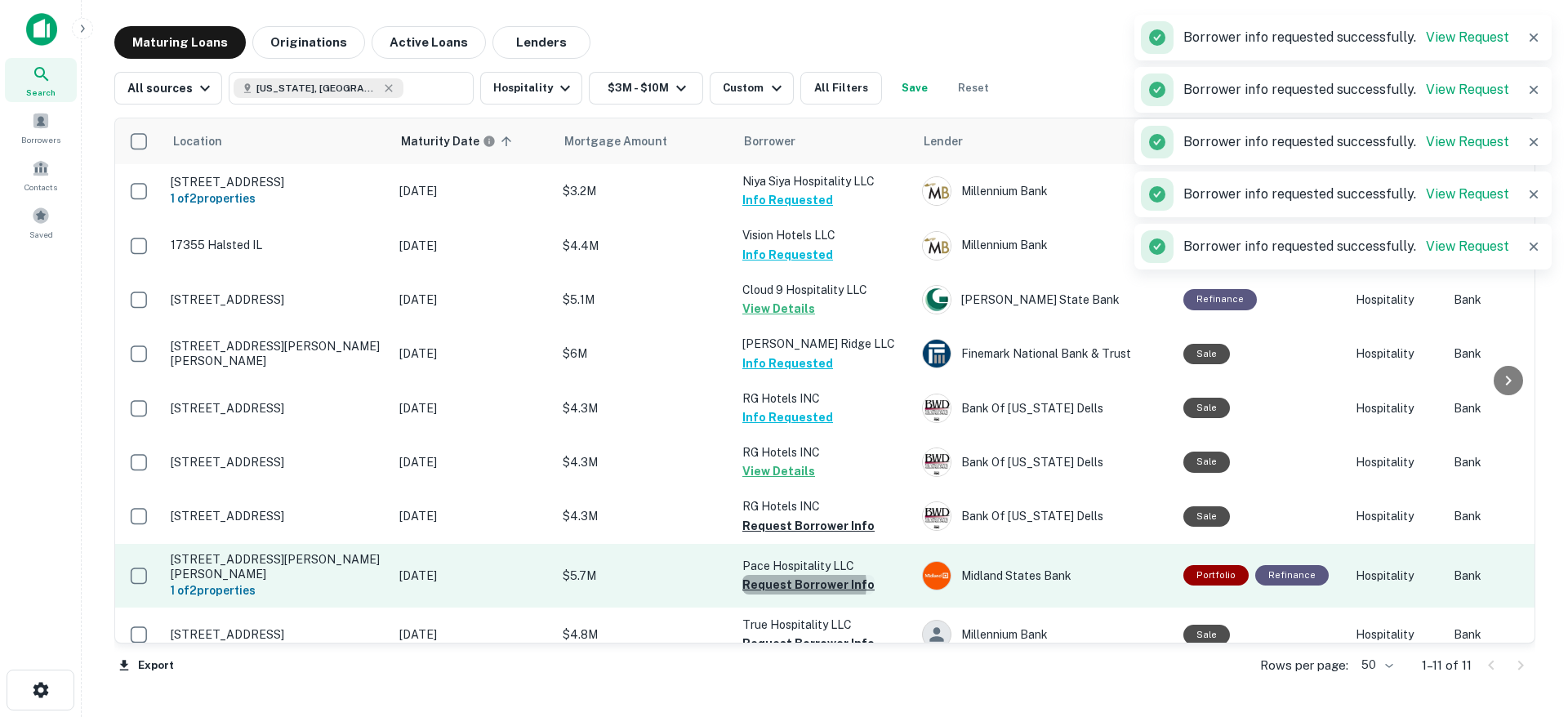
click at [804, 580] on button "Request Borrower Info" at bounding box center [809, 585] width 132 height 19
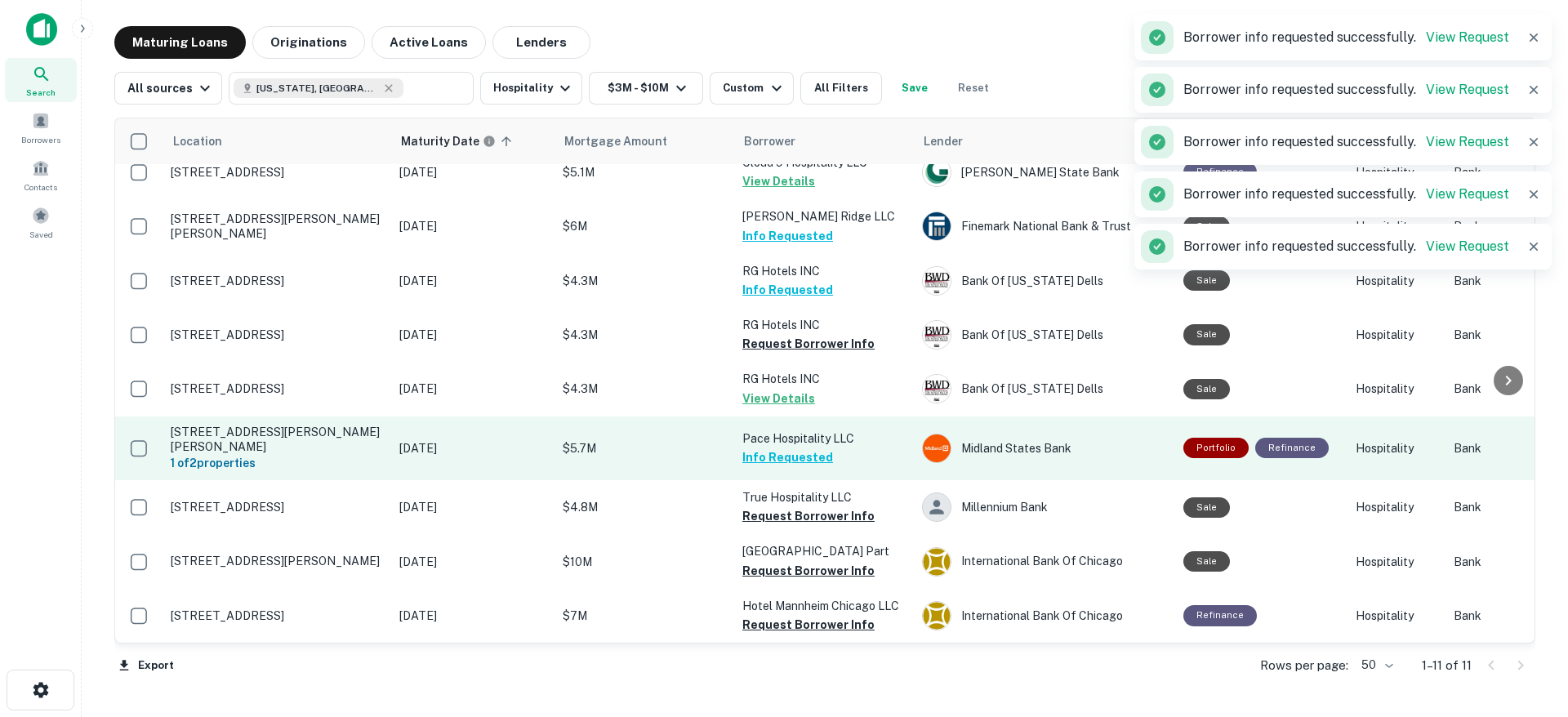
scroll to position [136, 0]
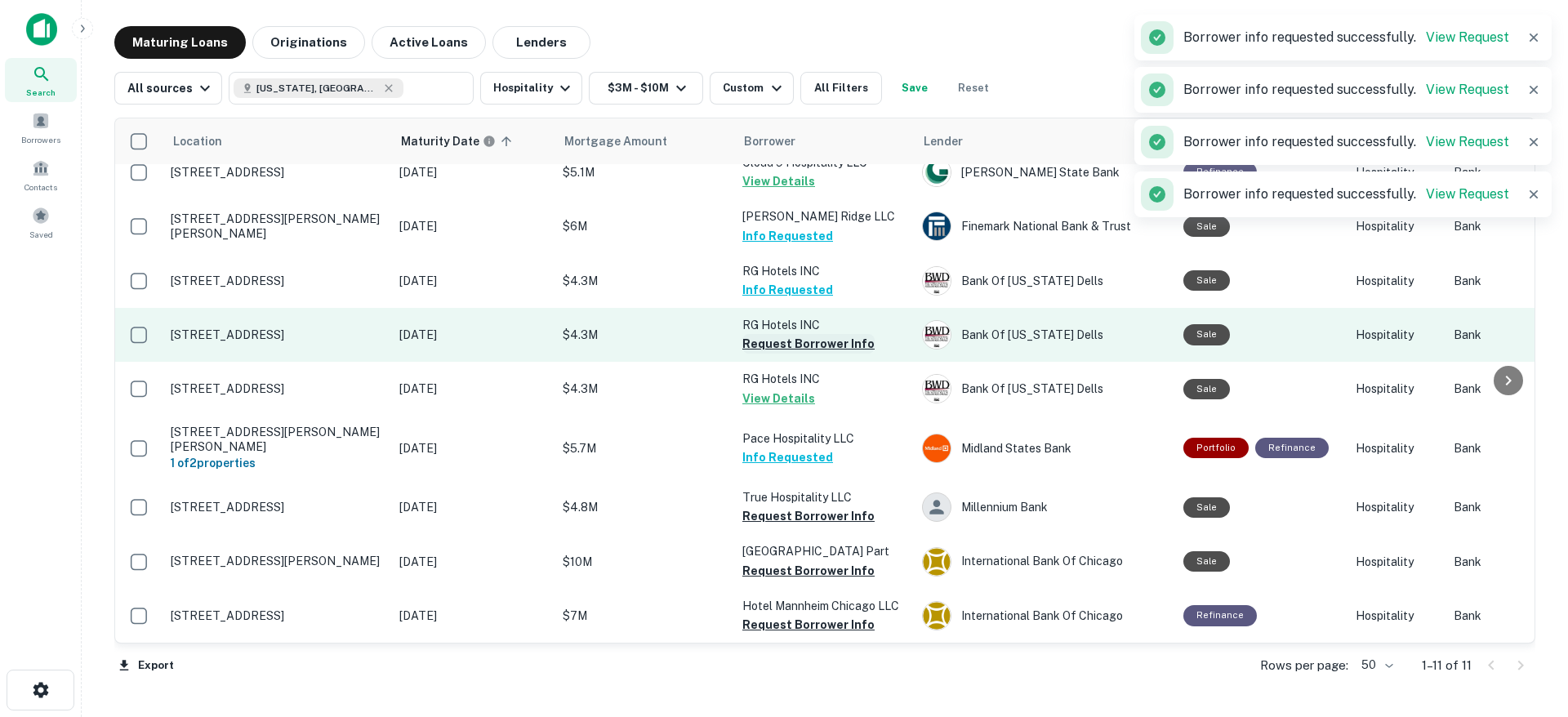
click at [828, 335] on button "Request Borrower Info" at bounding box center [809, 343] width 132 height 19
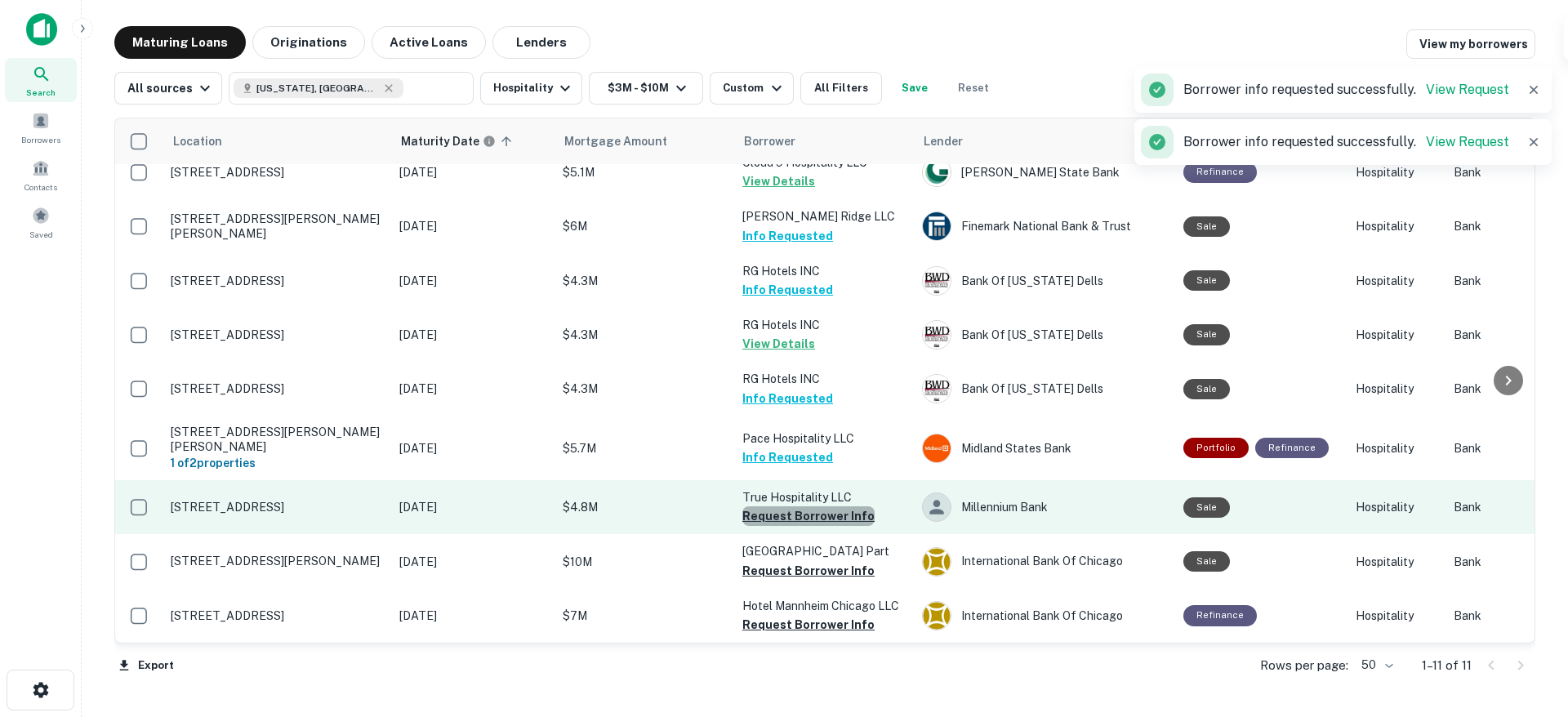
click at [836, 507] on button "Request Borrower Info" at bounding box center [809, 516] width 132 height 19
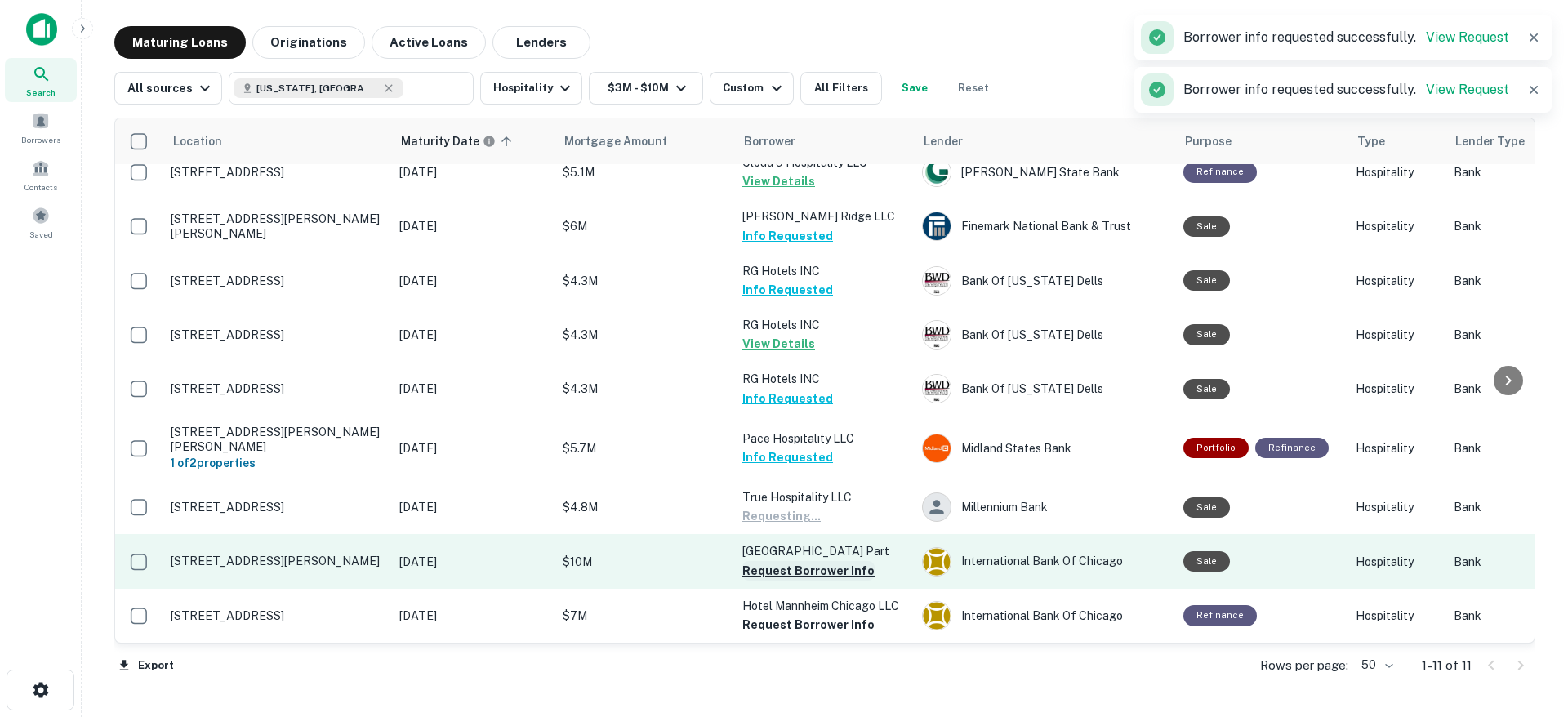
click at [816, 571] on button "Request Borrower Info" at bounding box center [809, 570] width 132 height 19
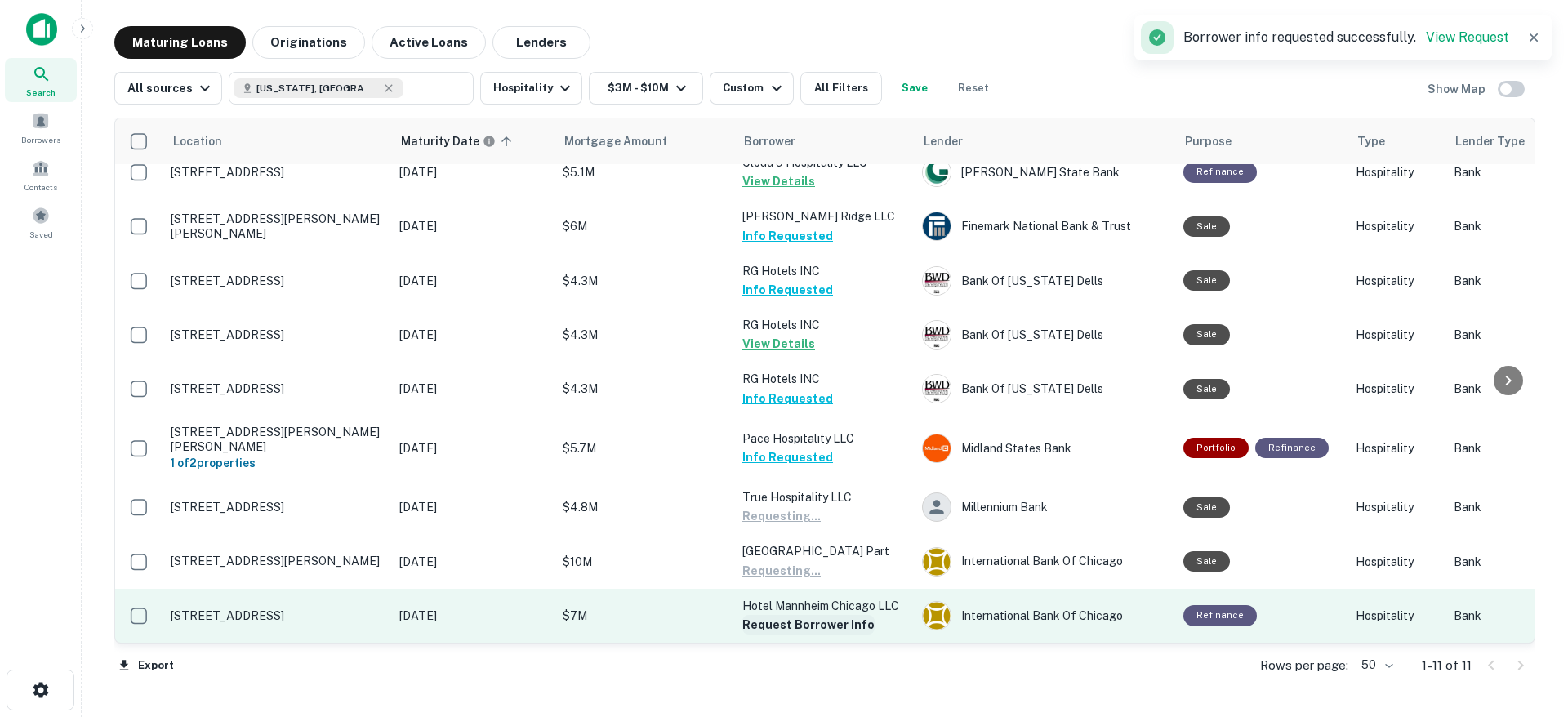
click at [815, 626] on button "Request Borrower Info" at bounding box center [809, 625] width 132 height 19
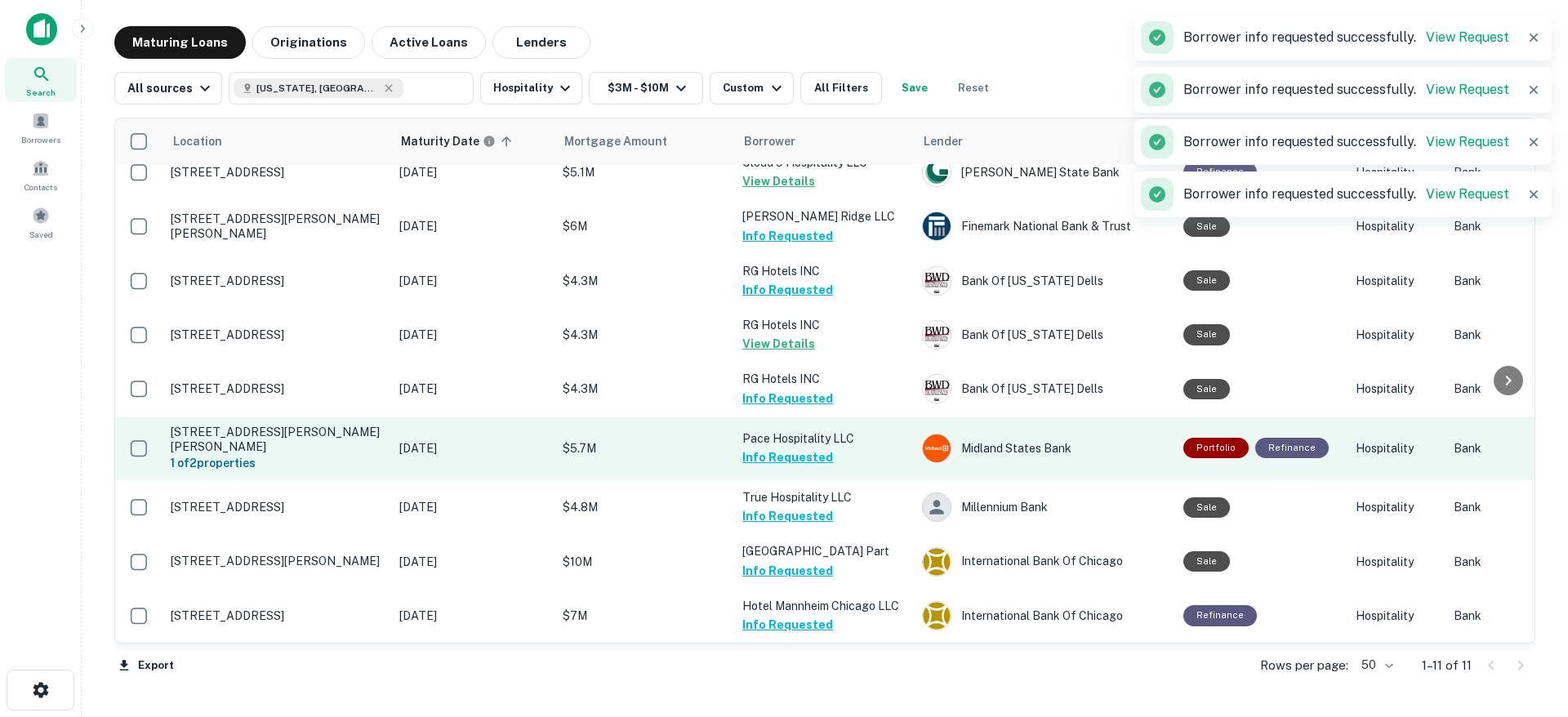
scroll to position [0, 0]
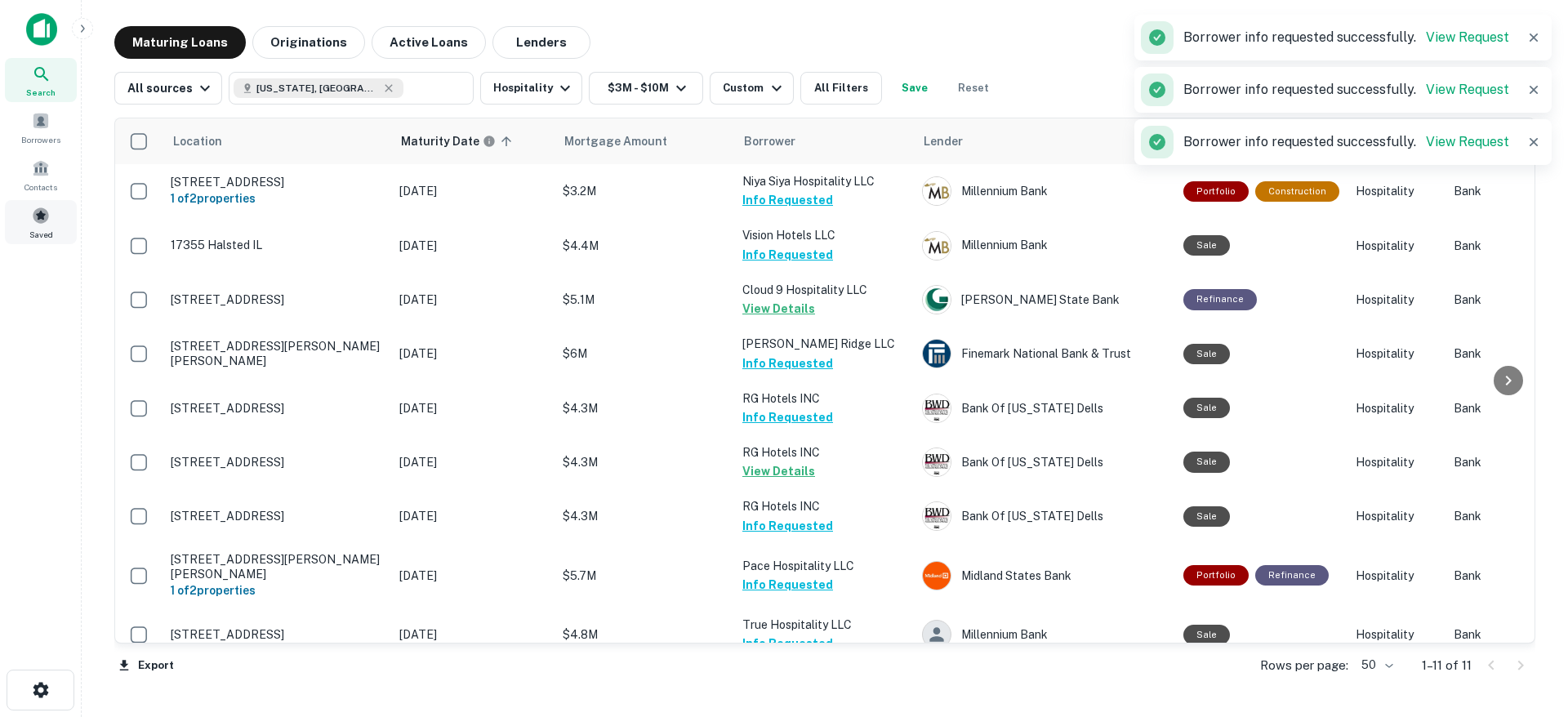
click at [32, 231] on span "Saved" at bounding box center [41, 235] width 23 height 13
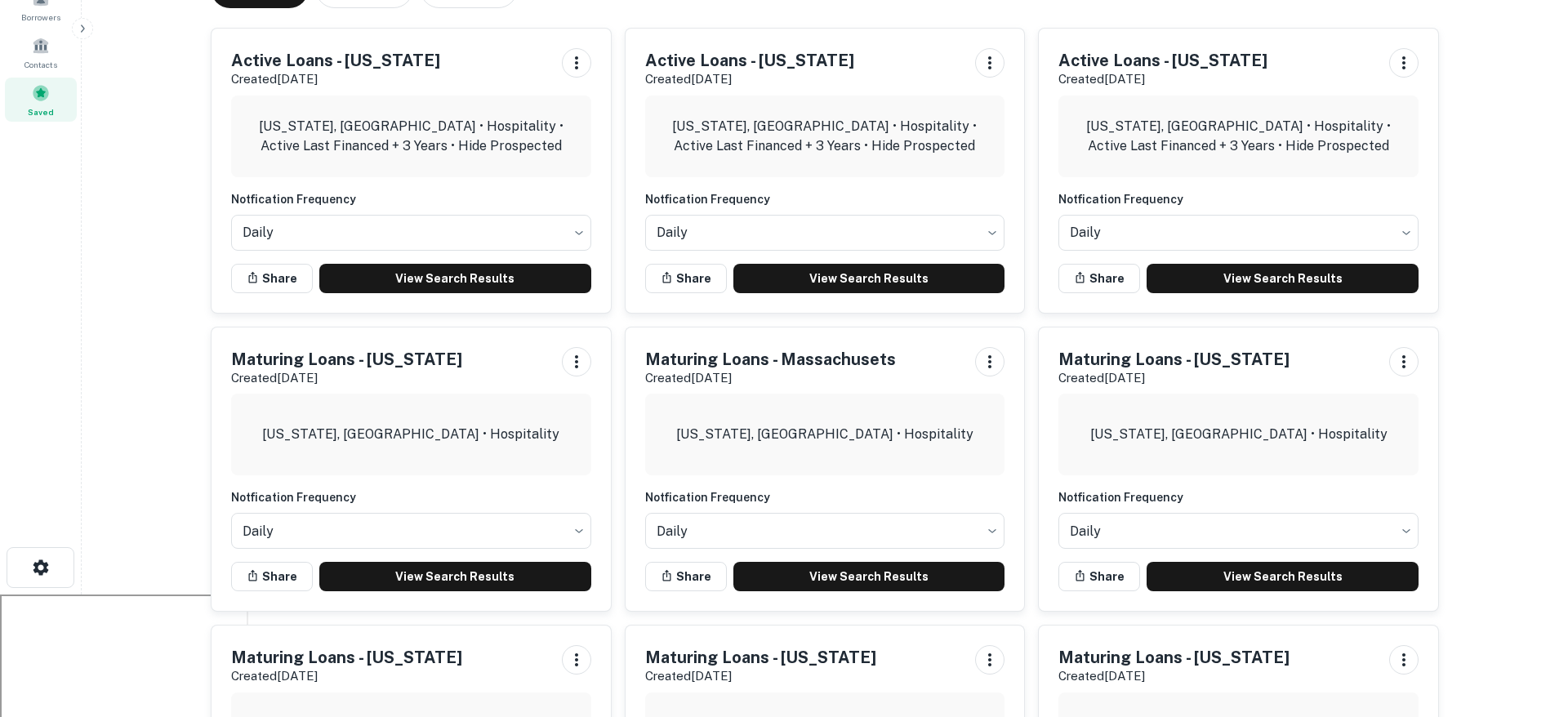
scroll to position [152, 0]
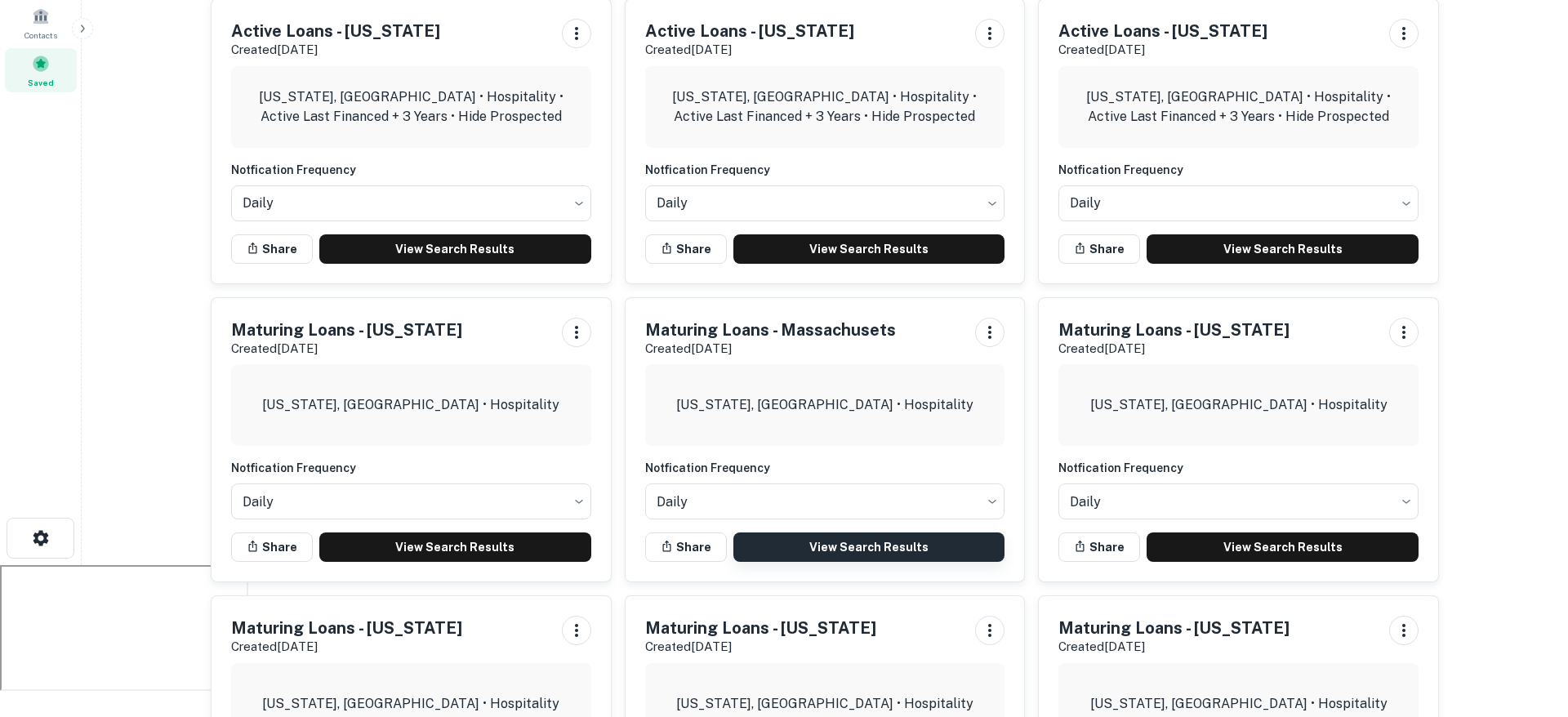
click at [846, 550] on link "View Search Results" at bounding box center [869, 547] width 272 height 29
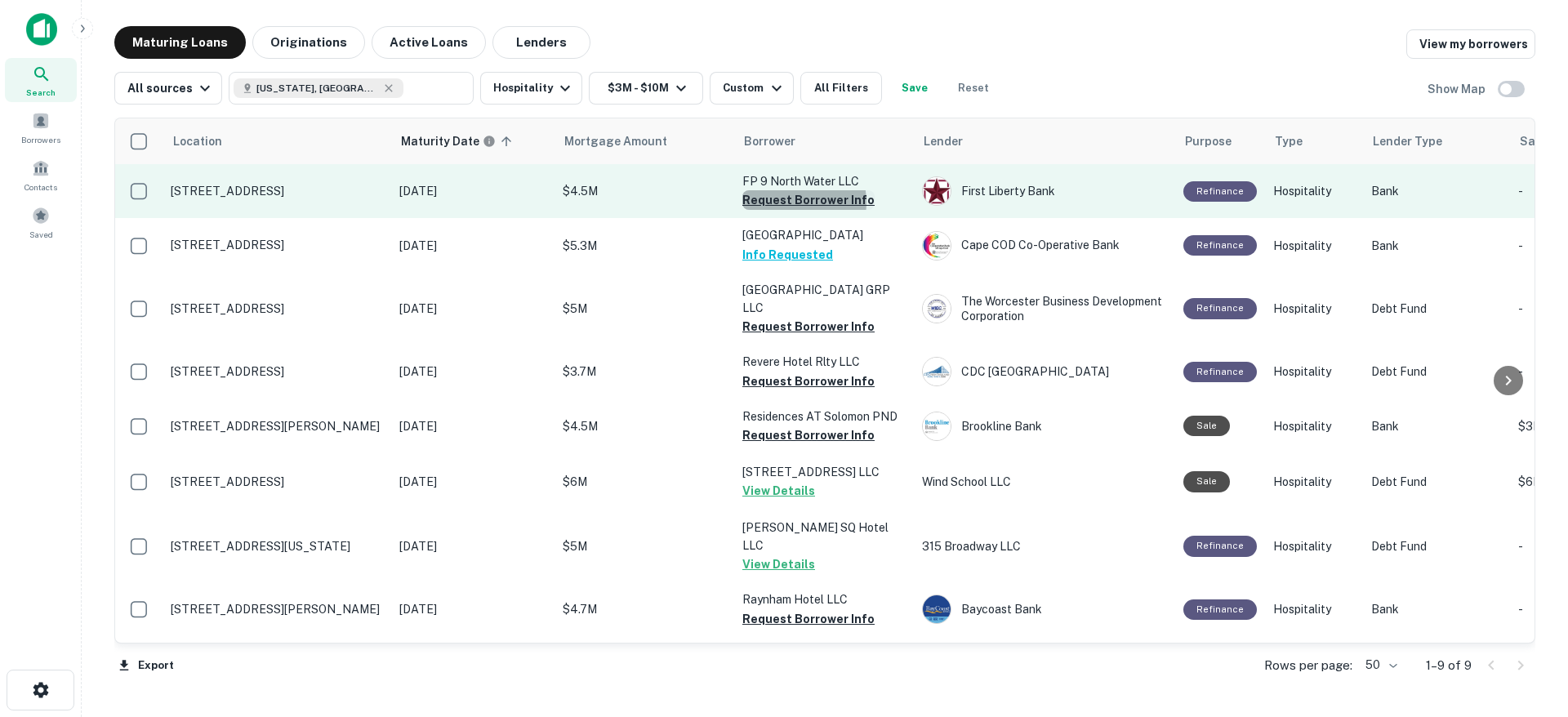
click at [797, 202] on button "Request Borrower Info" at bounding box center [809, 200] width 132 height 19
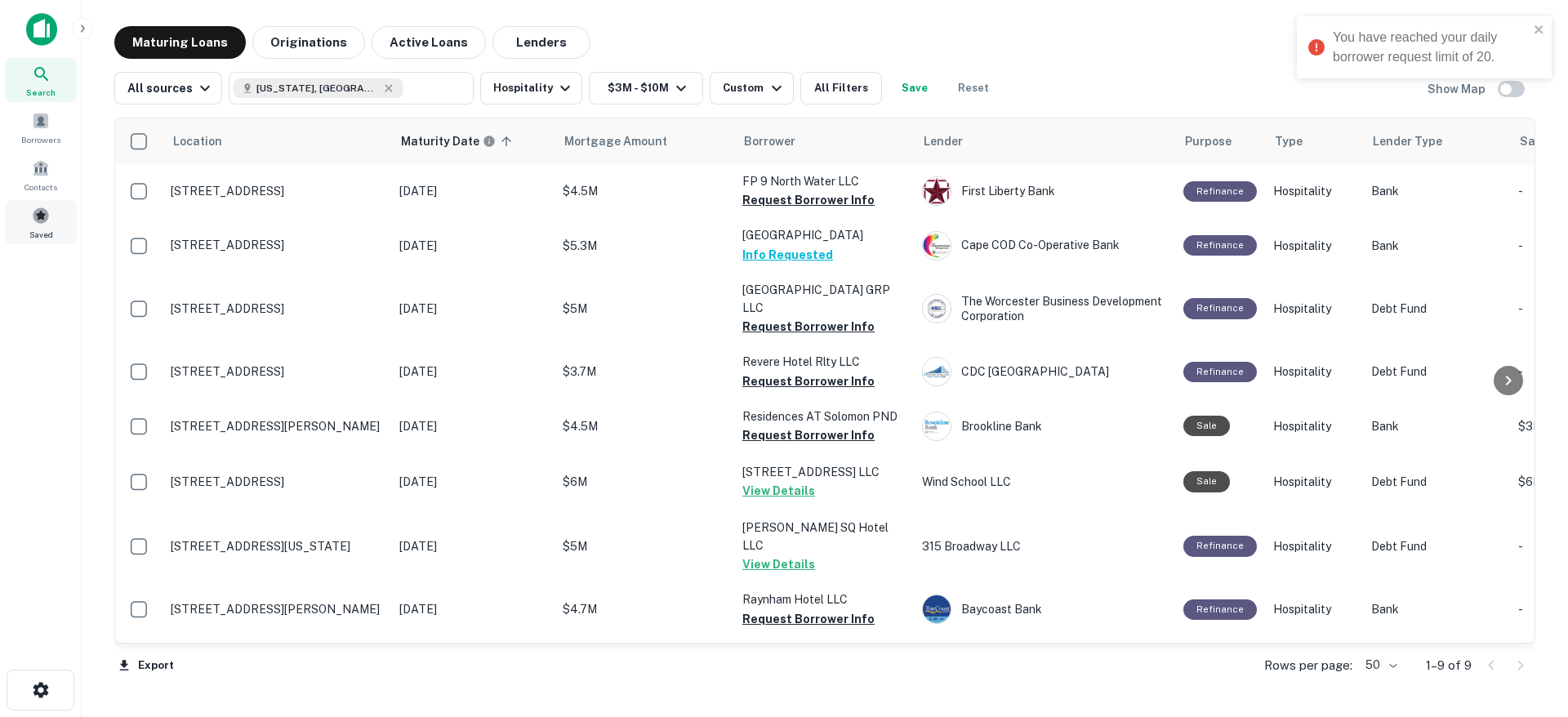
click at [35, 216] on span at bounding box center [40, 215] width 18 height 18
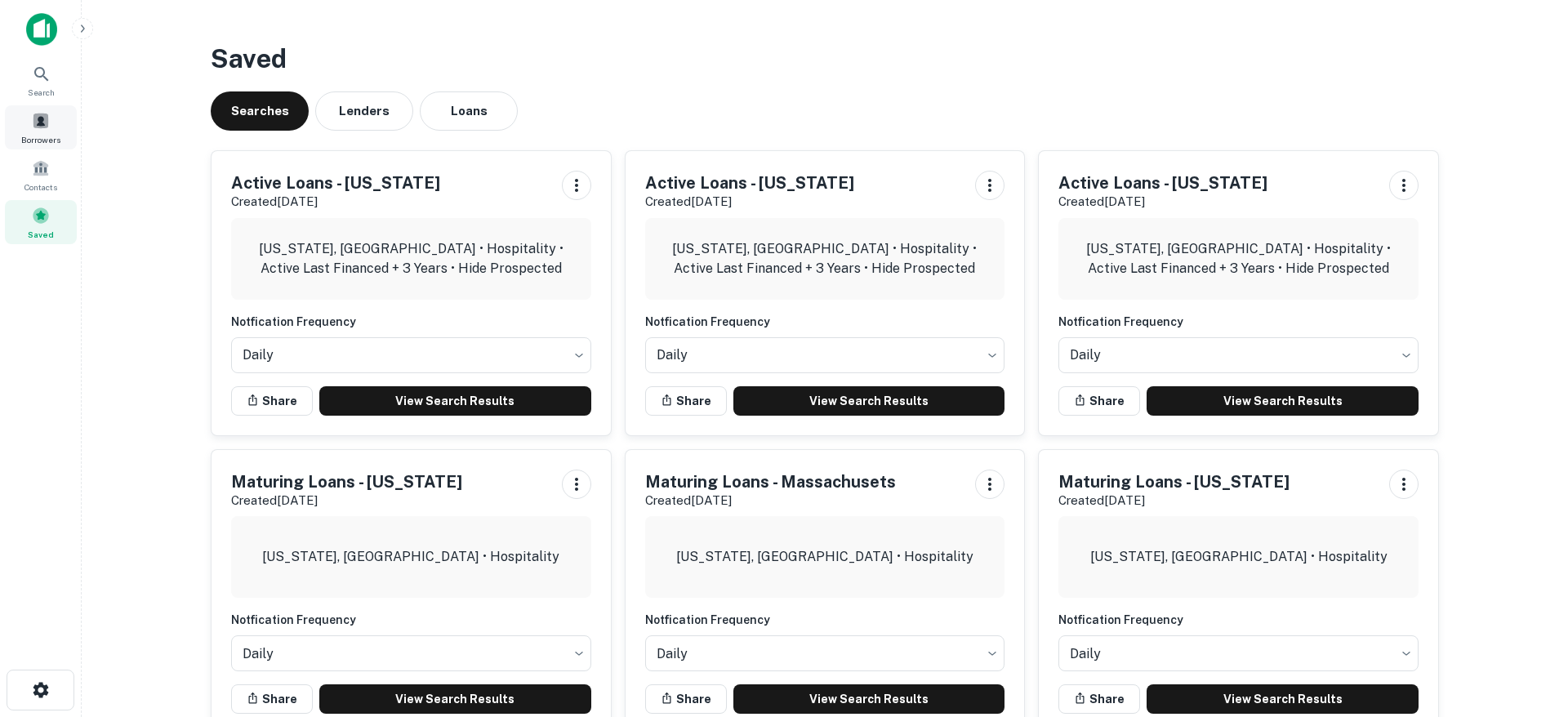
click at [47, 125] on span at bounding box center [40, 120] width 18 height 18
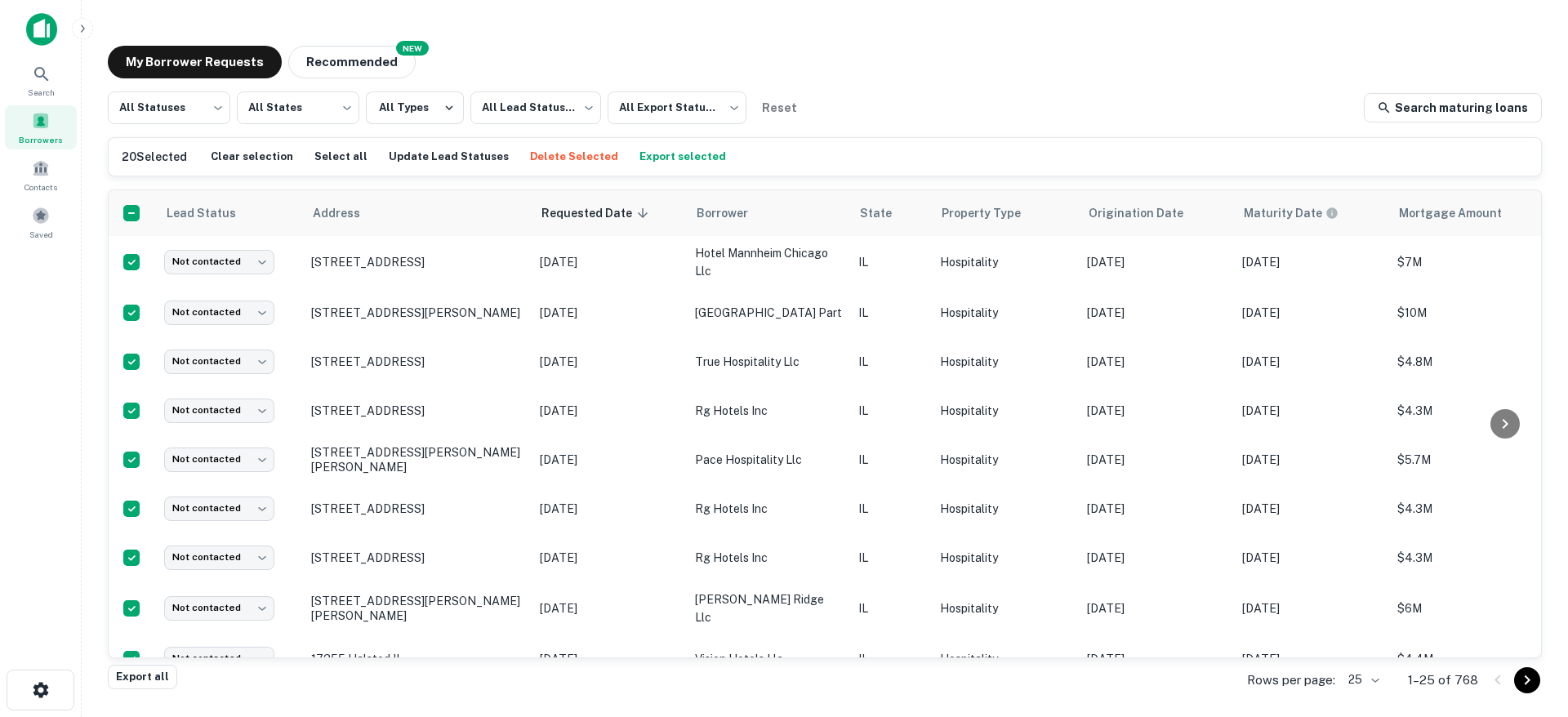
click at [651, 155] on button "Export selected" at bounding box center [682, 156] width 95 height 24
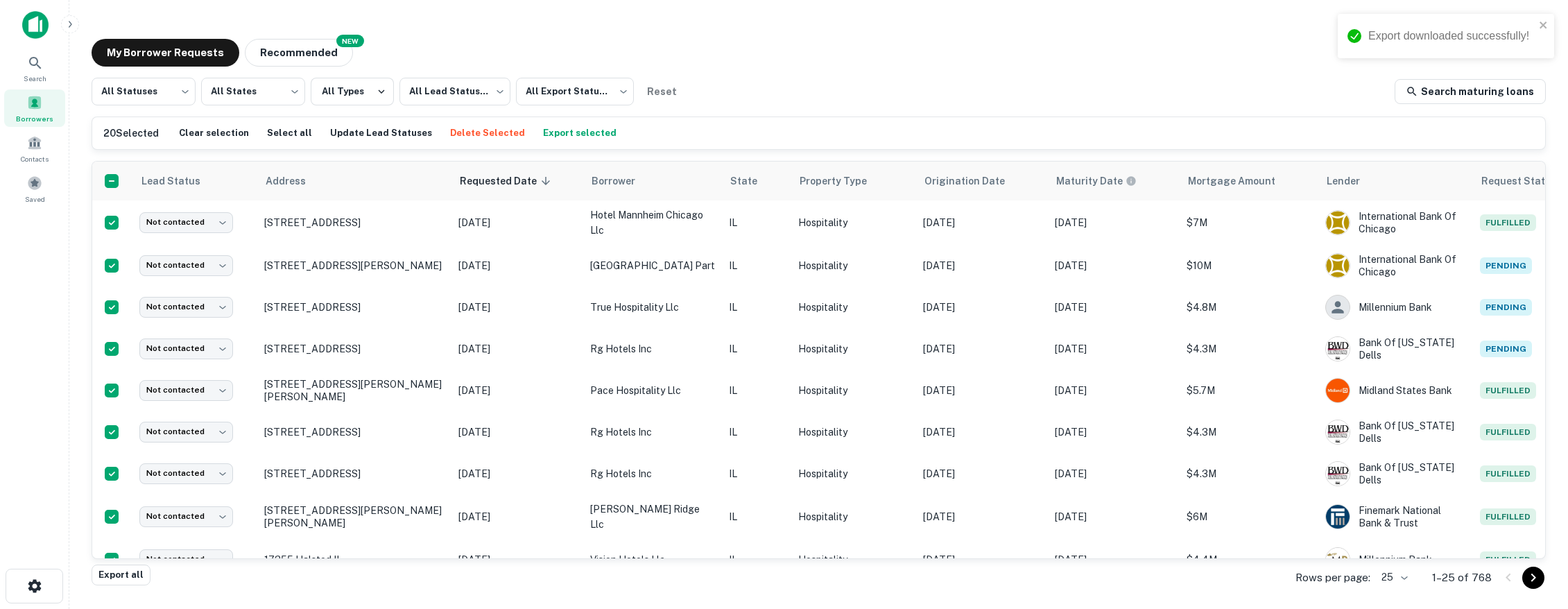
click at [1275, 98] on div "All Statuses *** ​ All States *** ​ All Types All Lead Statuses *** ​ All Expor…" at bounding box center [819, 91] width 1454 height 28
